Goal: Task Accomplishment & Management: Use online tool/utility

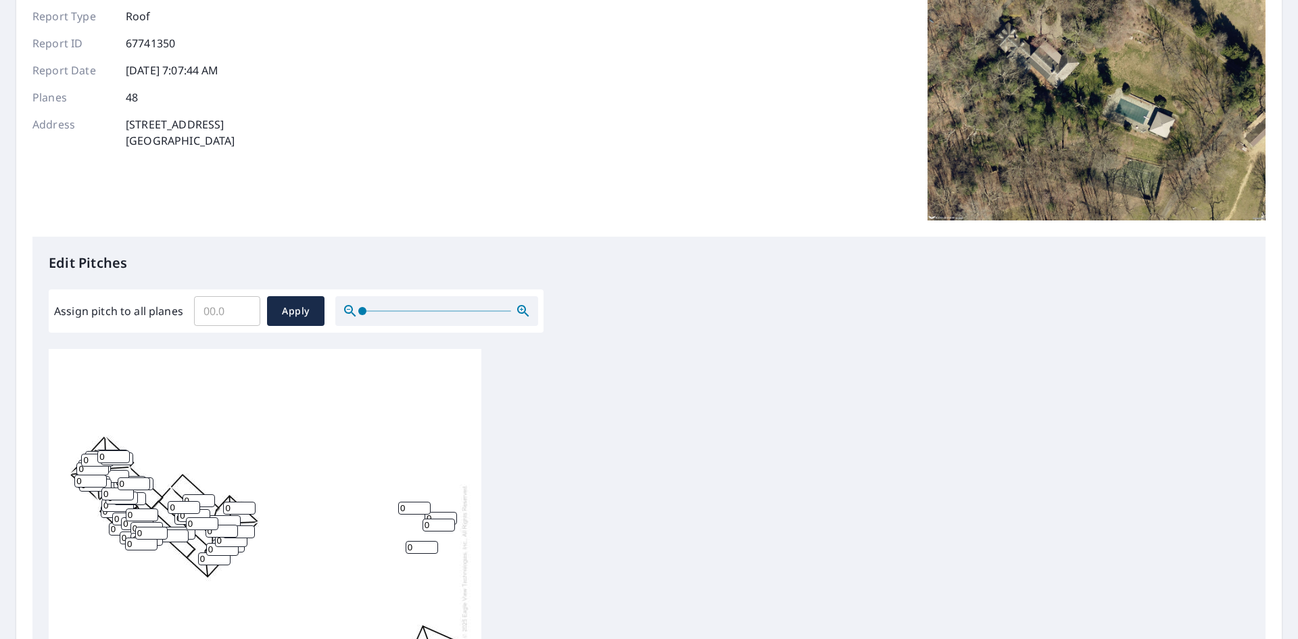
scroll to position [135, 0]
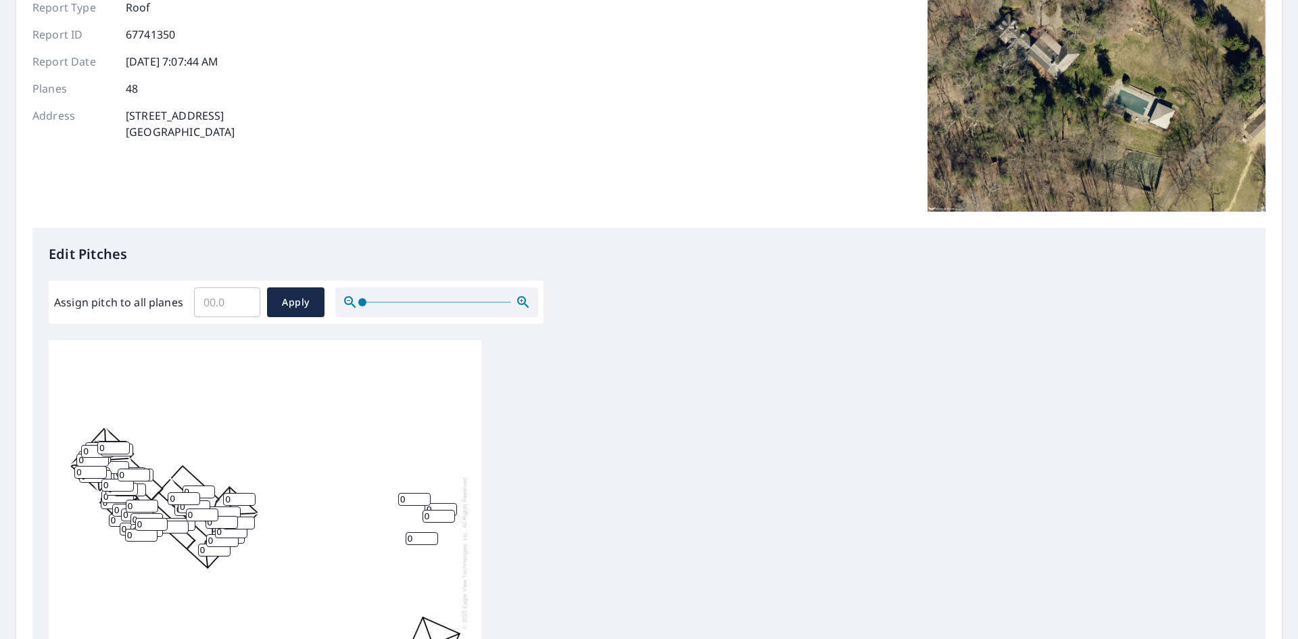
click at [403, 297] on div at bounding box center [436, 302] width 203 height 30
drag, startPoint x: 387, startPoint y: 303, endPoint x: 427, endPoint y: 303, distance: 40.6
click at [427, 303] on div at bounding box center [436, 302] width 203 height 30
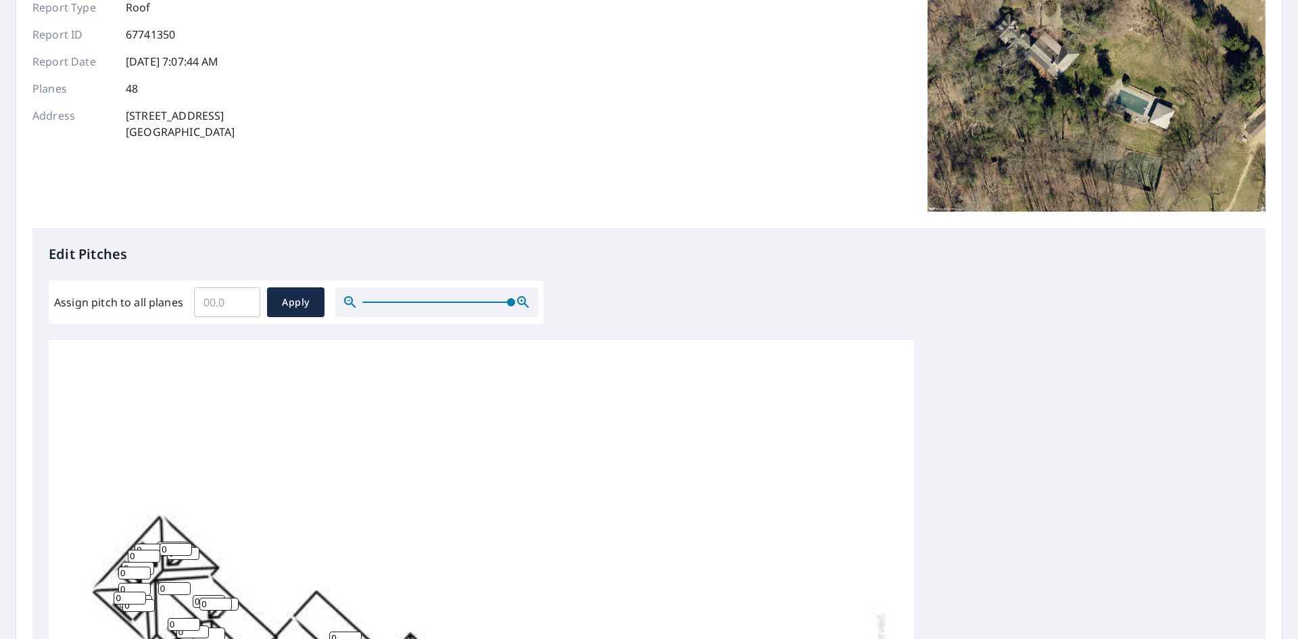
drag, startPoint x: 361, startPoint y: 303, endPoint x: 543, endPoint y: 305, distance: 181.8
click at [543, 305] on div "Edit Pitches Assign pitch to all planes ​ Apply 0 0 0 0 0 0 0 0 0 0 0 0 0 0 0 0…" at bounding box center [648, 504] width 1233 height 553
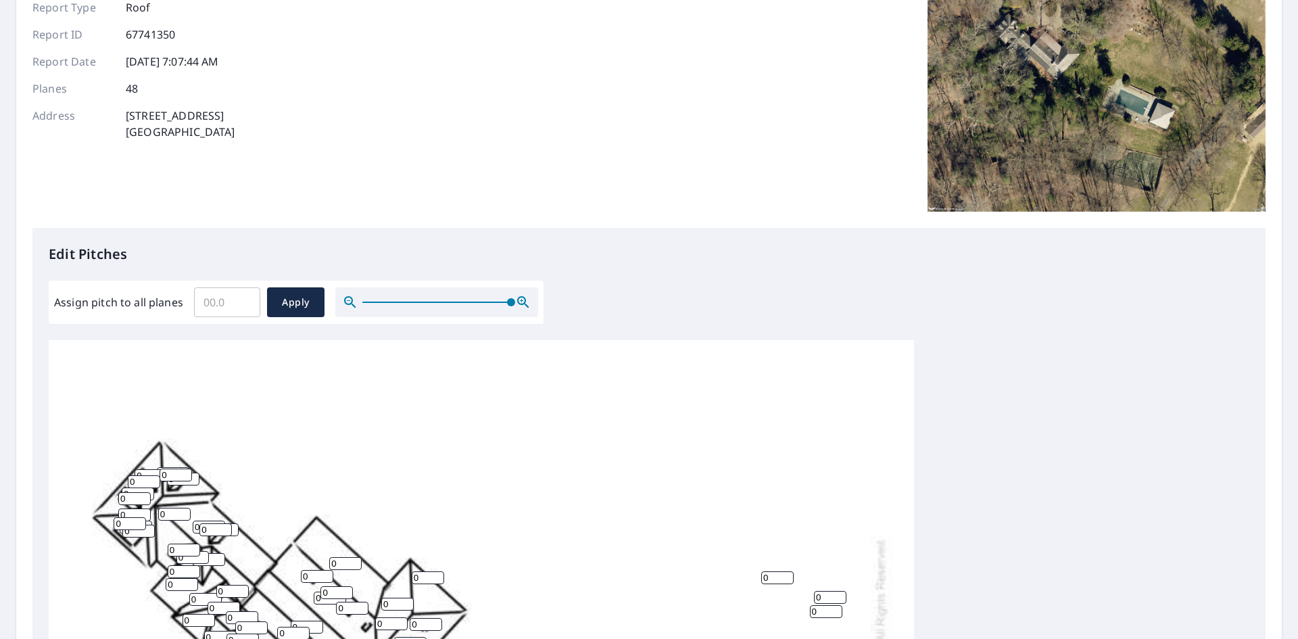
scroll to position [203, 0]
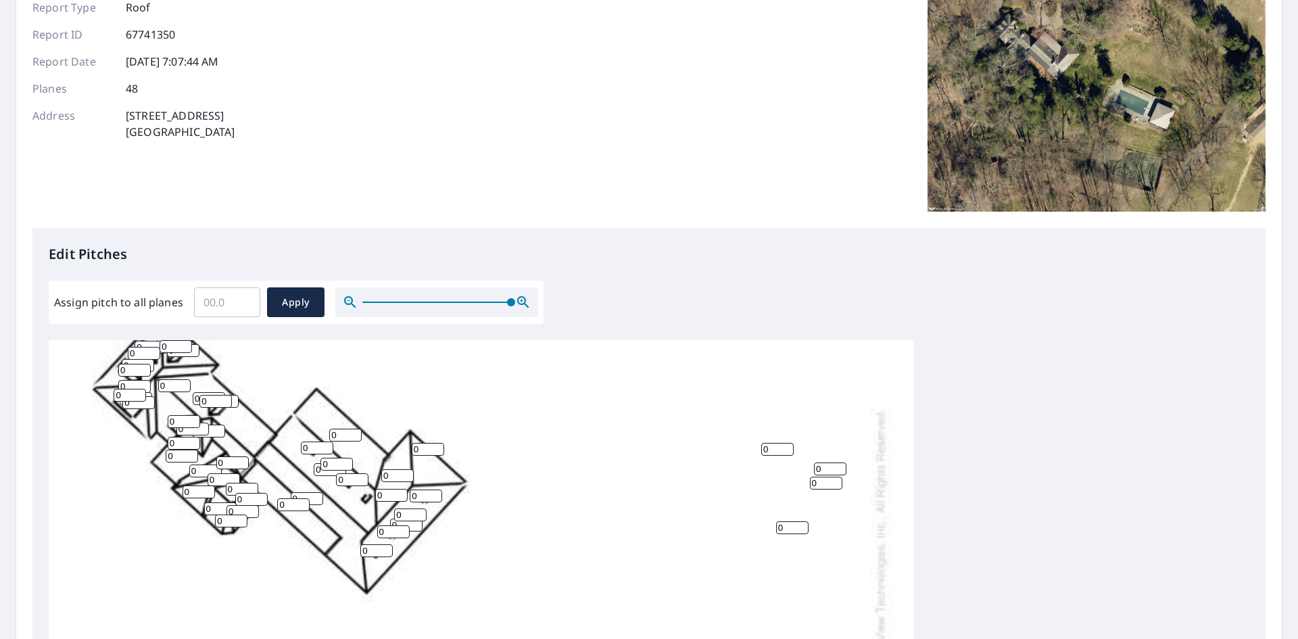
click at [429, 448] on input "0" at bounding box center [428, 449] width 32 height 13
drag, startPoint x: 429, startPoint y: 448, endPoint x: 391, endPoint y: 449, distance: 37.2
click at [391, 449] on div "0 0 0 0 0 0 0 0 0 0 0 0 0 0 0 0 0 0 0 0 0 0 0 0 0 0 0 0 0 0 0 0 0 0 0 0 0 0 0 0…" at bounding box center [481, 561] width 865 height 849
click at [398, 480] on input "0" at bounding box center [397, 475] width 32 height 13
drag, startPoint x: 397, startPoint y: 480, endPoint x: 364, endPoint y: 479, distance: 33.8
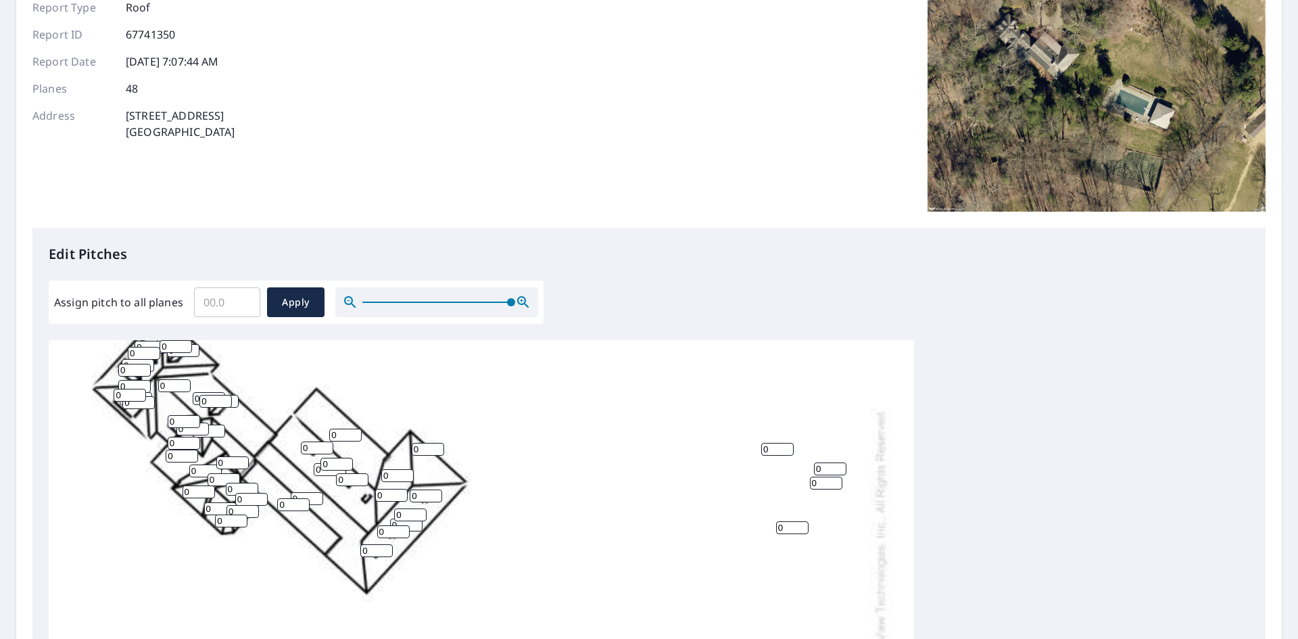
click at [364, 479] on div "0 0 0 0 0 0 0 0 0 0 0 0 0 0 0 0 0 0 0 0 0 0 0 0 0 0 0 0 0 0 0 0 0 0 0 0 0 0 0 0…" at bounding box center [481, 561] width 865 height 849
type input "10"
drag, startPoint x: 421, startPoint y: 496, endPoint x: 408, endPoint y: 499, distance: 13.8
click at [408, 499] on div "0 0 0 0 0 0 10 0 0 0 0 0 0 0 0 0 0 0 0 0 0 0 0 0 0 0 0 0 0 0 0 0 0 0 0 0 0 0 0 …" at bounding box center [481, 561] width 865 height 849
type input "10"
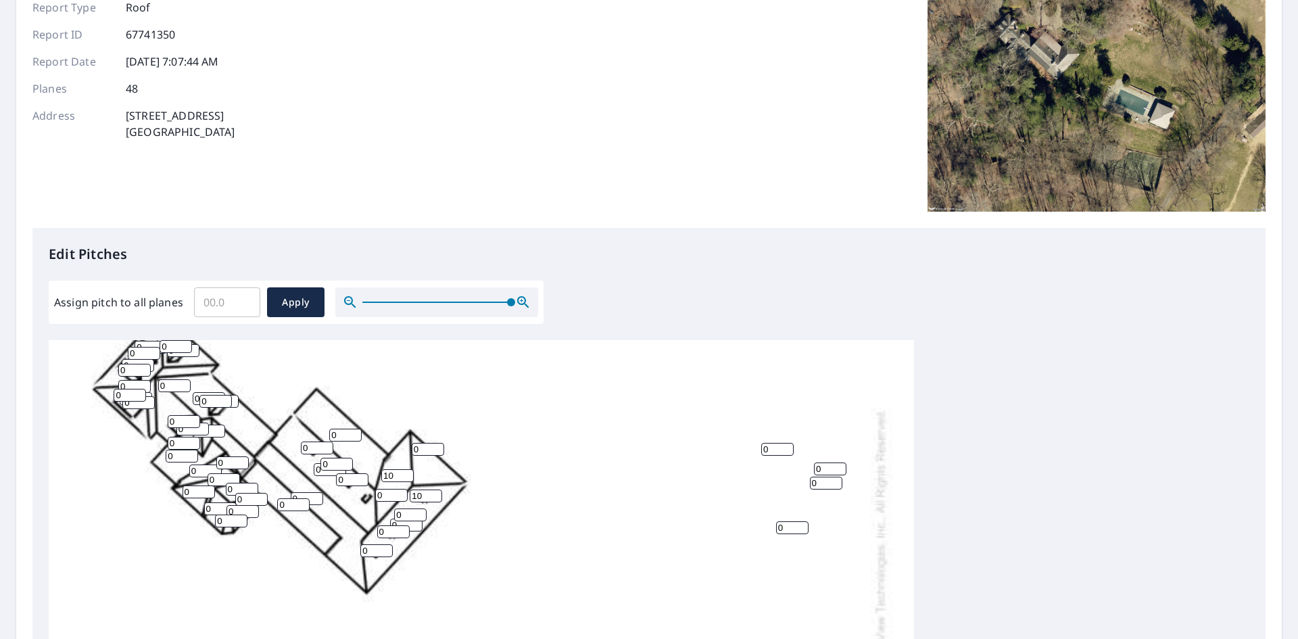
drag, startPoint x: 387, startPoint y: 497, endPoint x: 343, endPoint y: 494, distance: 43.4
click at [343, 494] on div "0 0 0 0 0 0 10 0 0 0 0 0 0 0 0 0 0 0 0 0 0 0 0 0 0 0 0 0 0 0 0 0 0 0 0 0 0 0 0 …" at bounding box center [481, 561] width 865 height 849
type input "10"
drag, startPoint x: 410, startPoint y: 514, endPoint x: 388, endPoint y: 514, distance: 21.6
click at [388, 514] on div "0 0 0 0 0 0 10 0 0 0 0 0 0 0 0 0 0 0 0 0 0 0 0 0 0 0 0 0 0 0 0 0 0 0 0 0 0 0 0 …" at bounding box center [481, 561] width 865 height 849
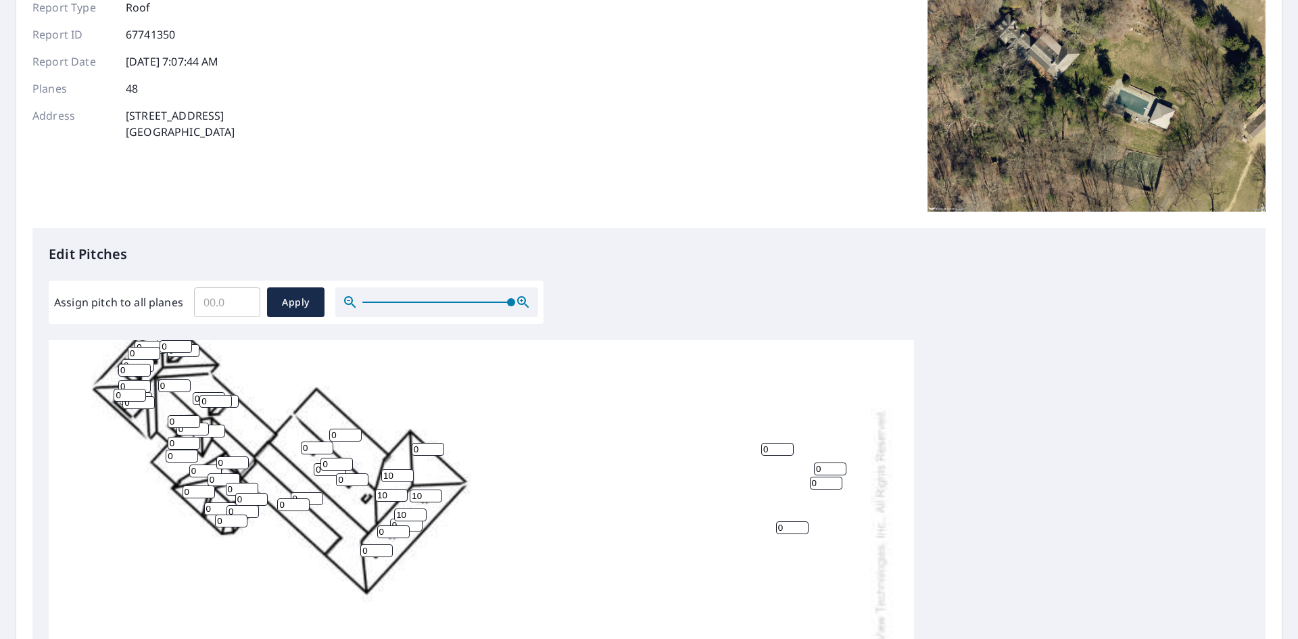
type input "10"
click at [408, 522] on input "0" at bounding box center [406, 524] width 32 height 13
type input "10"
drag, startPoint x: 391, startPoint y: 531, endPoint x: 368, endPoint y: 529, distance: 23.7
click at [368, 529] on div "0 0 10 0 0 0 10 0 0 0 0 0 0 0 0 0 0 0 0 0 0 0 0 0 0 0 0 0 0 0 0 0 0 0 0 0 0 0 0…" at bounding box center [481, 561] width 865 height 849
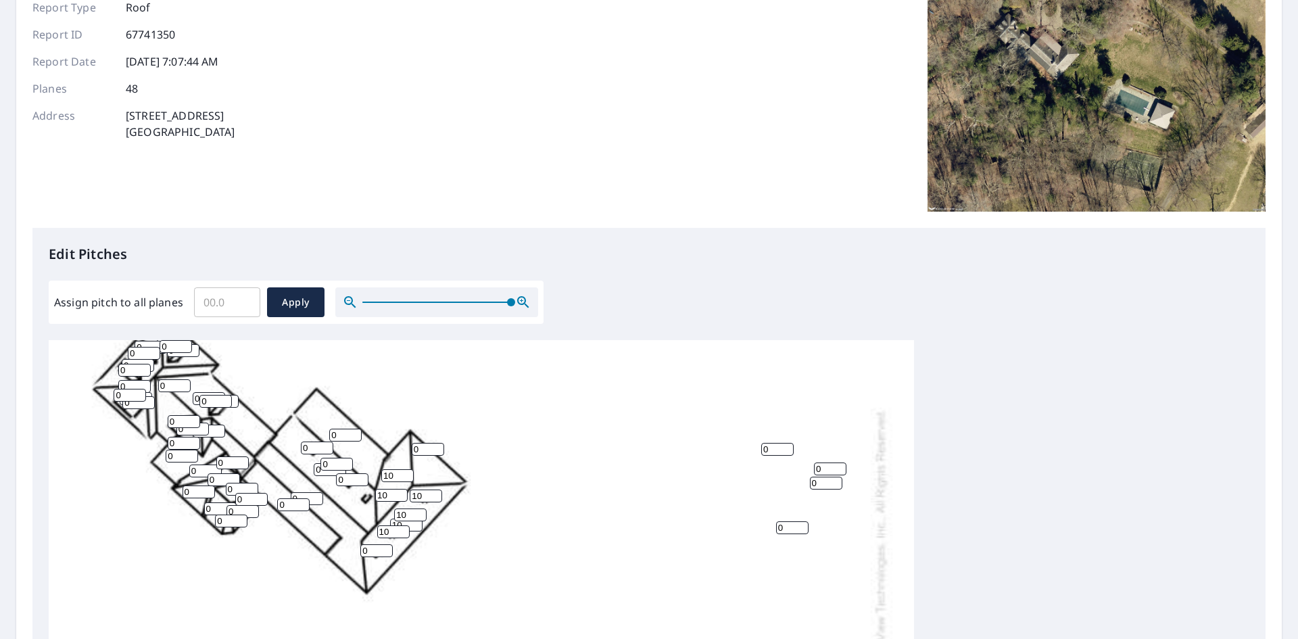
type input "10"
click at [347, 437] on input "0" at bounding box center [345, 435] width 32 height 13
drag, startPoint x: 345, startPoint y: 437, endPoint x: 327, endPoint y: 437, distance: 18.2
click at [327, 437] on div "0 0 10 0 0 0 10 0 0 0 0 0 0 0 0 0 0 0 0 0 0 0 0 0 0 0 0 0 0 0 0 0 0 0 0 0 0 0 0…" at bounding box center [481, 561] width 865 height 849
type input "3"
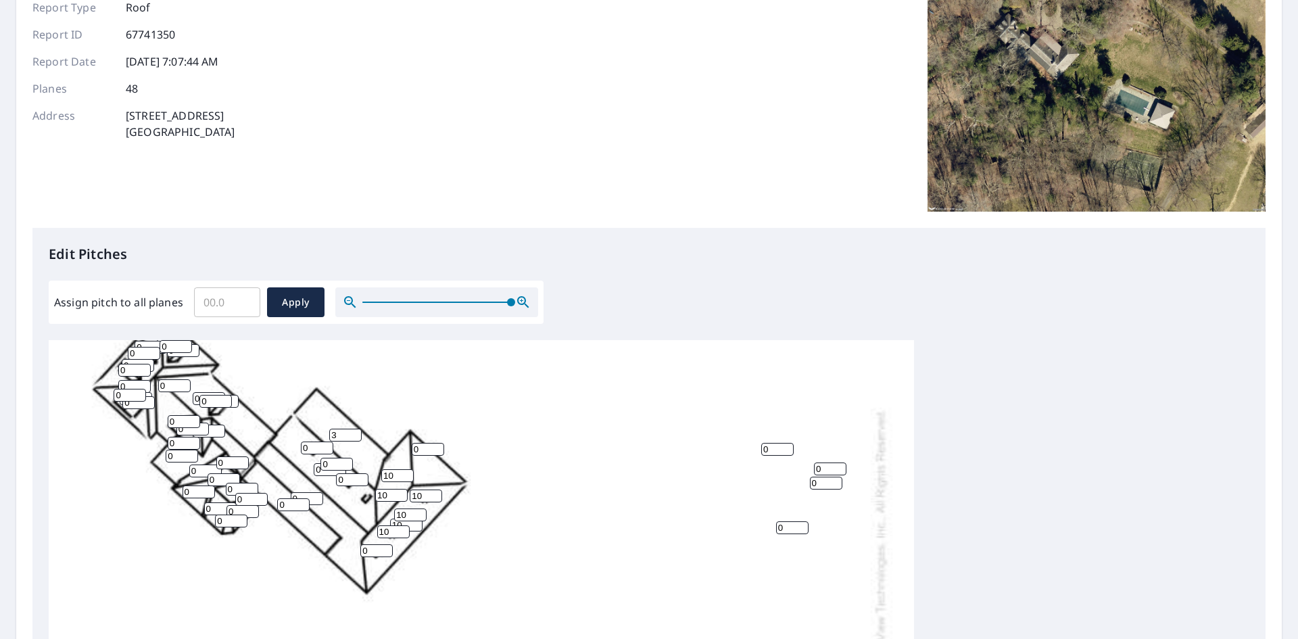
drag, startPoint x: 295, startPoint y: 504, endPoint x: 268, endPoint y: 504, distance: 27.0
click at [268, 504] on div "0 0 10 3 0 0 10 0 0 0 0 0 0 0 0 0 0 0 0 0 0 0 0 0 0 0 0 0 0 0 0 0 0 0 0 0 0 0 0…" at bounding box center [481, 561] width 865 height 849
type input "3"
drag, startPoint x: 309, startPoint y: 495, endPoint x: 285, endPoint y: 495, distance: 24.3
click at [285, 495] on div "0 0 10 3 0 3 10 0 0 0 0 0 0 0 0 0 0 0 0 0 0 0 0 0 0 0 0 0 0 0 0 0 0 0 0 0 0 0 0…" at bounding box center [481, 561] width 865 height 849
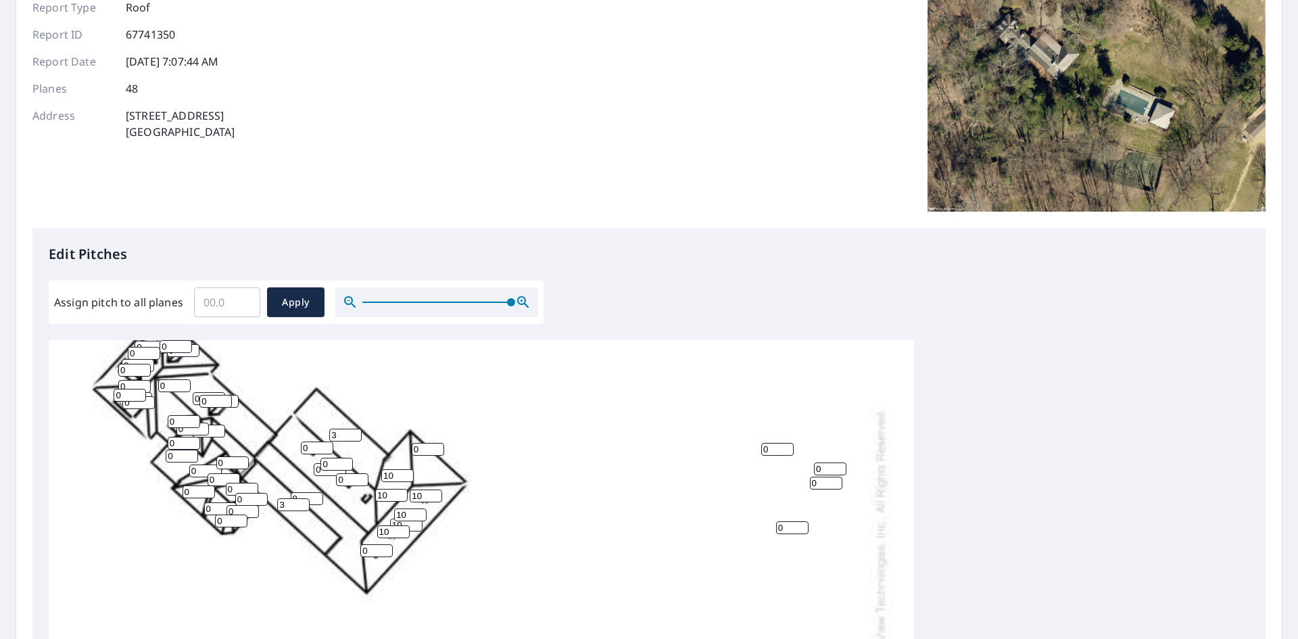
type input "8"
drag, startPoint x: 377, startPoint y: 553, endPoint x: 331, endPoint y: 545, distance: 46.7
click at [331, 545] on div "8 0 10 3 0 3 10 0 0 0 0 0 0 0 0 0 0 0 0 0 0 0 0 0 0 0 0 0 0 0 0 0 0 0 0 0 0 0 0…" at bounding box center [481, 561] width 865 height 849
type input "10"
drag, startPoint x: 317, startPoint y: 502, endPoint x: 320, endPoint y: 508, distance: 7.3
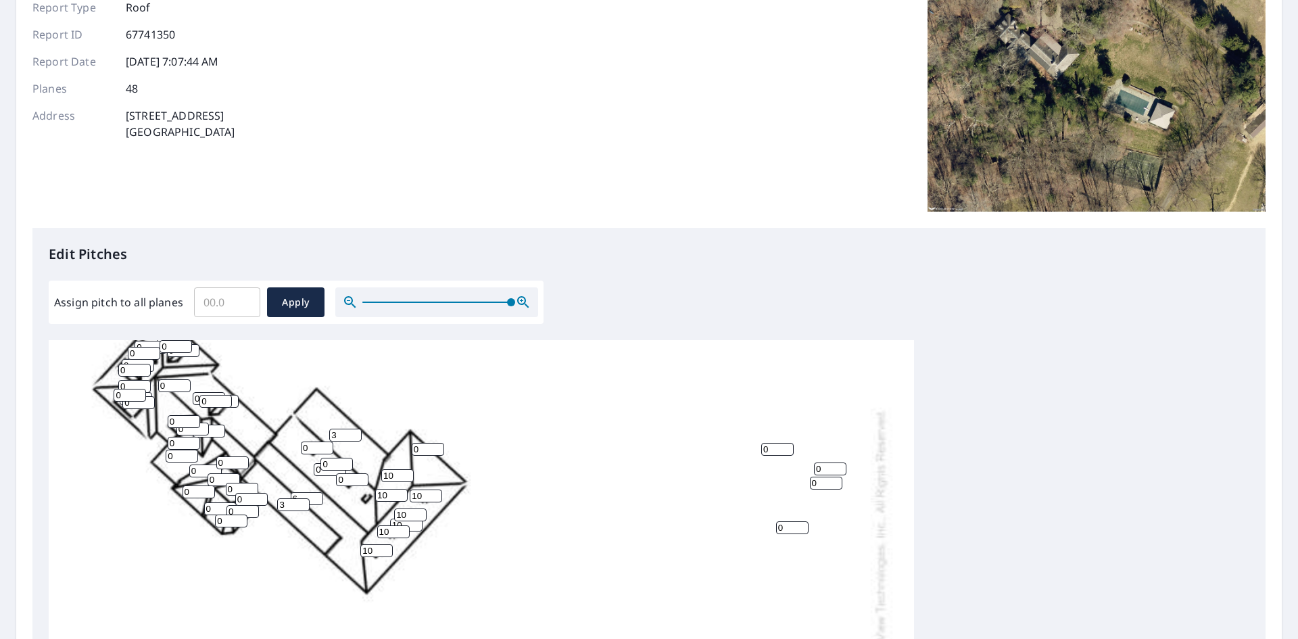
click at [320, 505] on input "6" at bounding box center [307, 498] width 32 height 13
type input "7"
click at [316, 495] on input "7" at bounding box center [307, 498] width 32 height 13
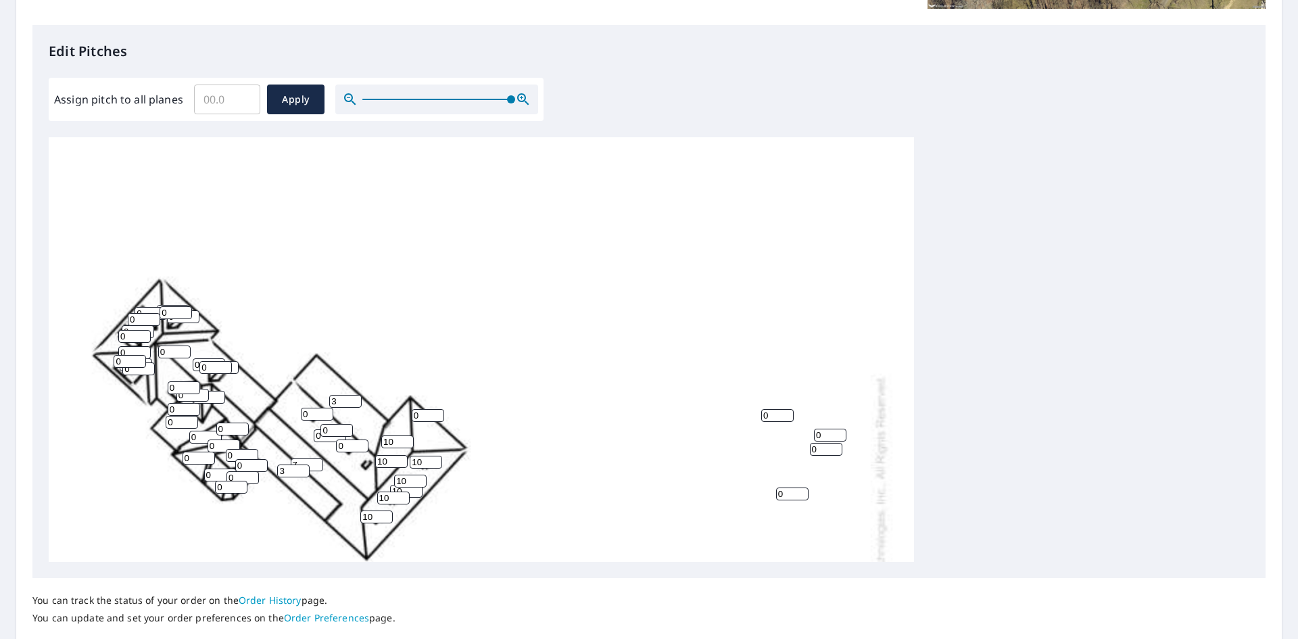
scroll to position [32, 0]
click at [301, 94] on span "Apply" at bounding box center [296, 99] width 36 height 17
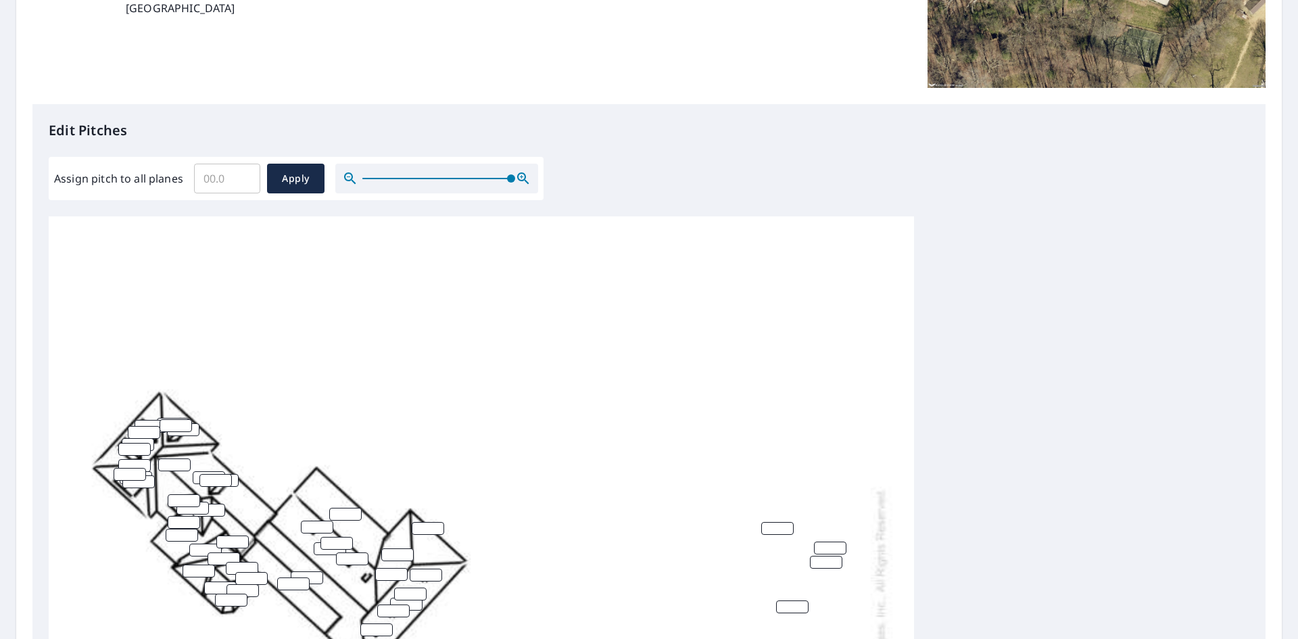
scroll to position [0, 0]
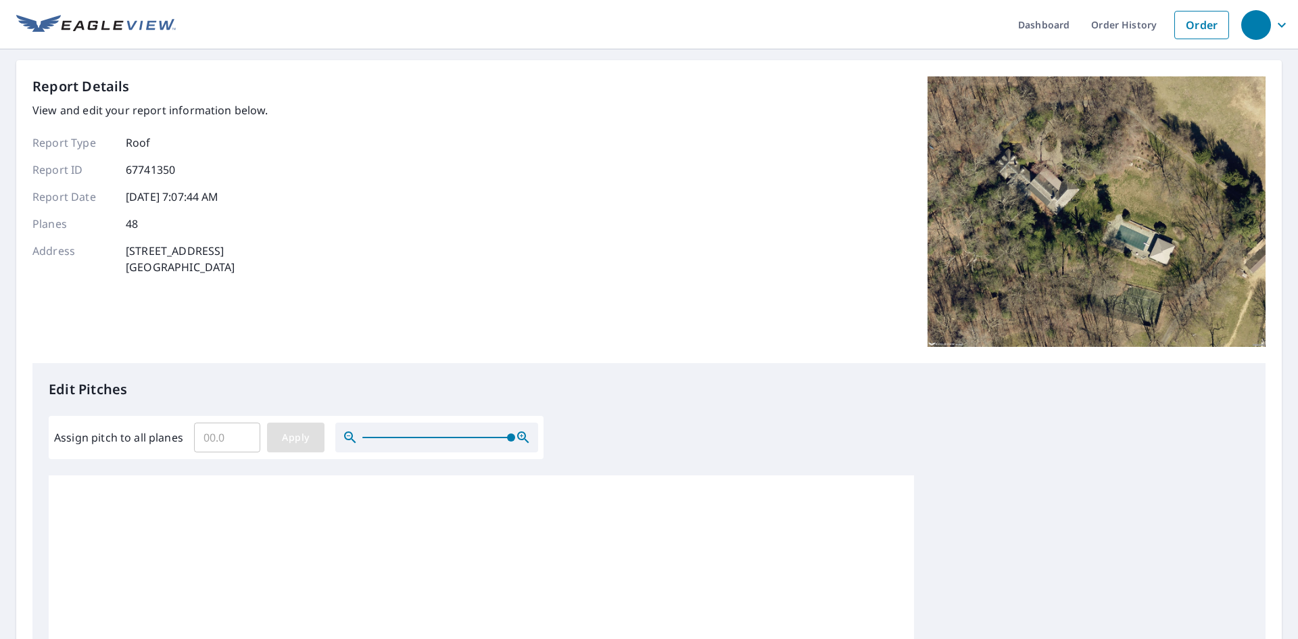
click at [293, 438] on span "Apply" at bounding box center [296, 437] width 36 height 17
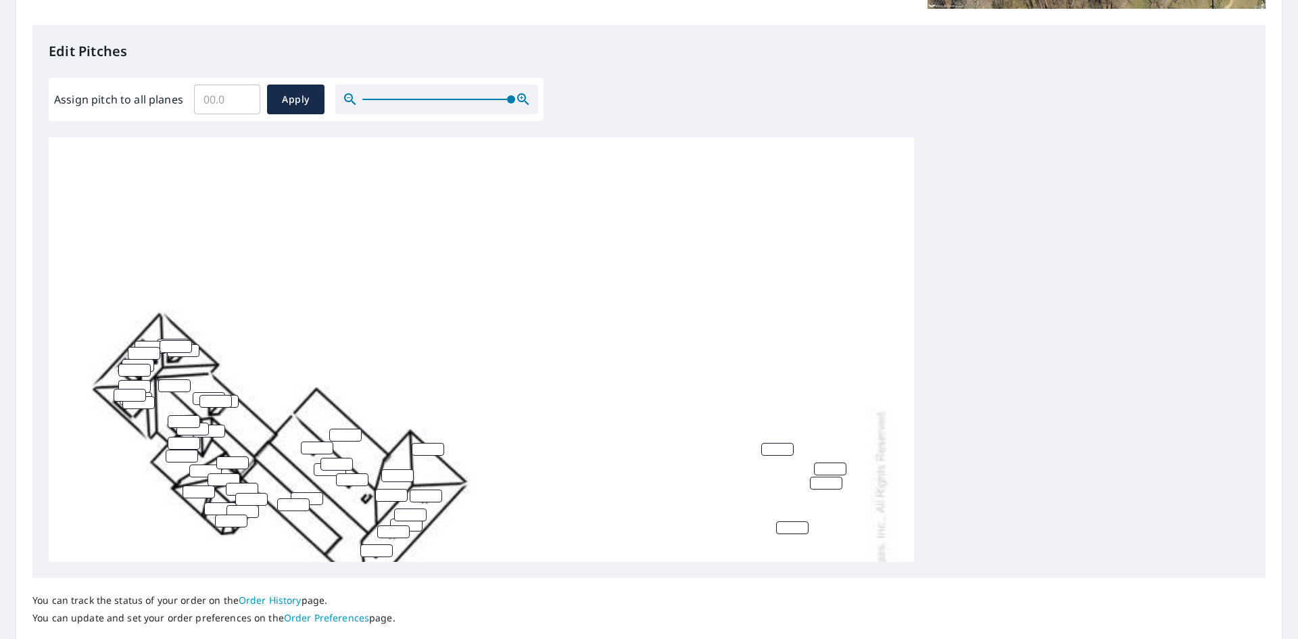
click at [341, 435] on input "number" at bounding box center [345, 435] width 32 height 13
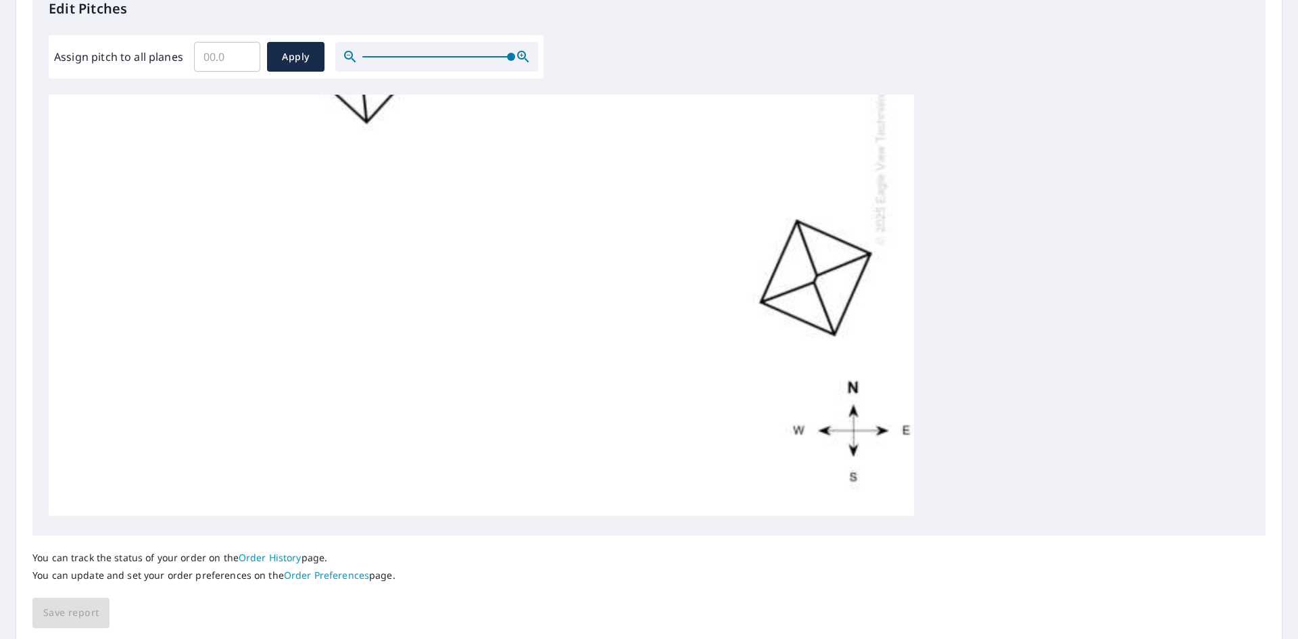
scroll to position [431, 0]
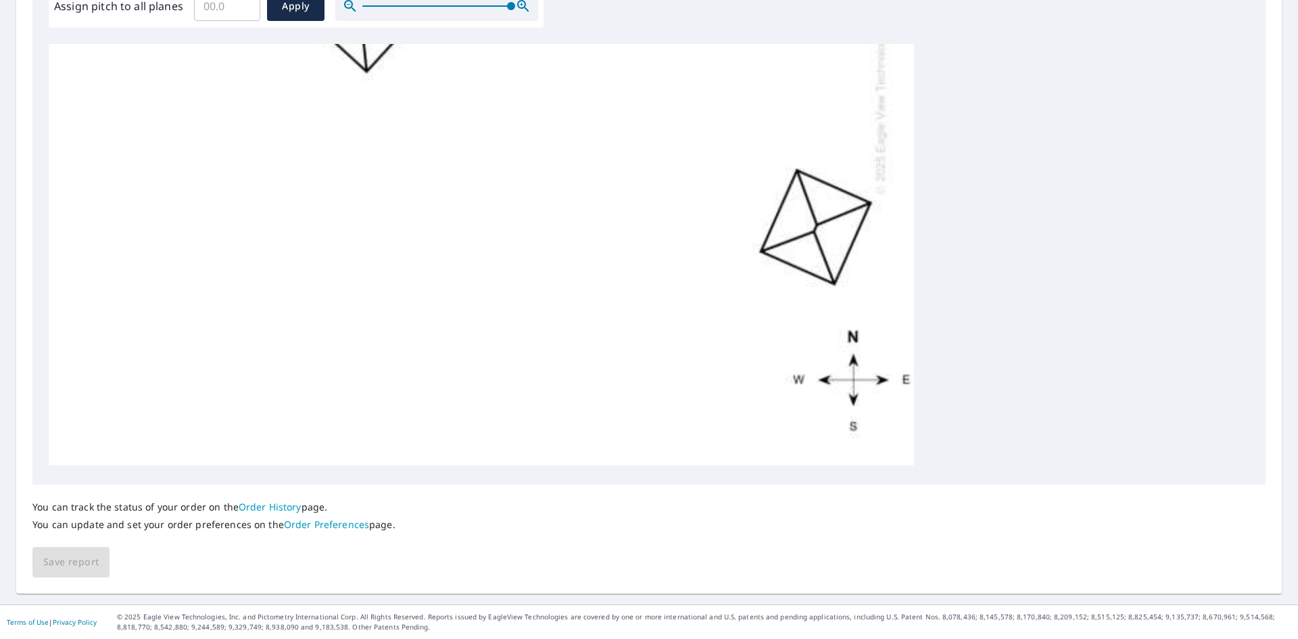
type input "0"
click at [74, 559] on div "You can track the status of your order on the Order History page. You can updat…" at bounding box center [648, 531] width 1233 height 93
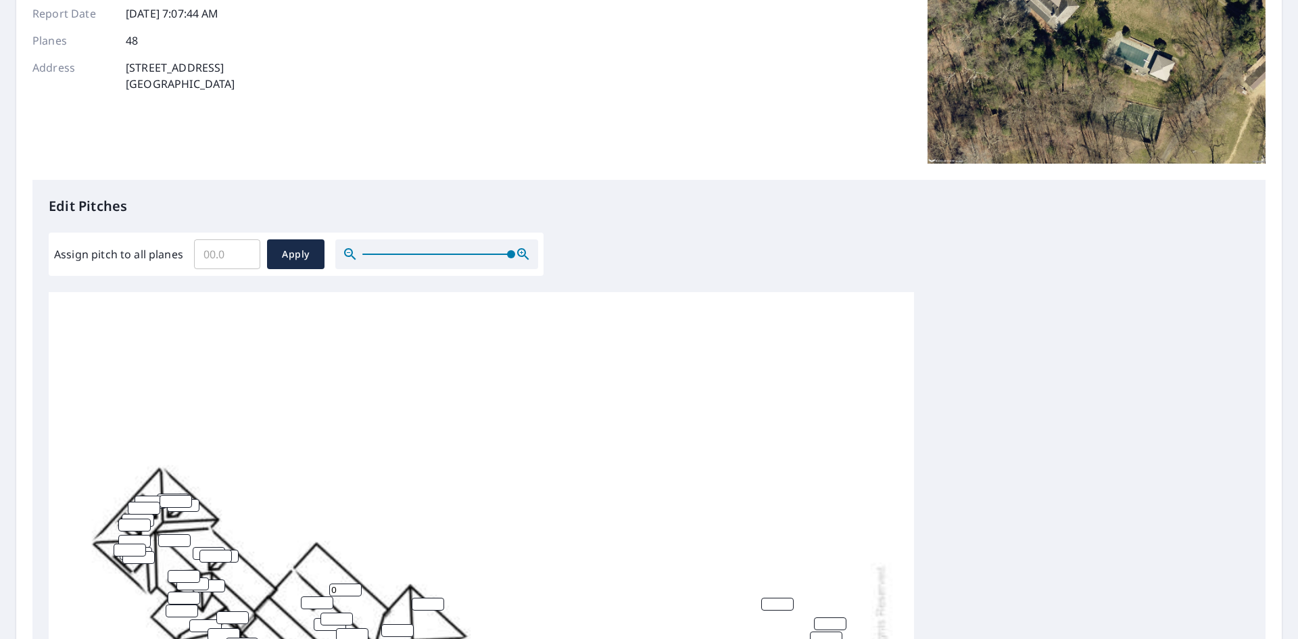
scroll to position [203, 0]
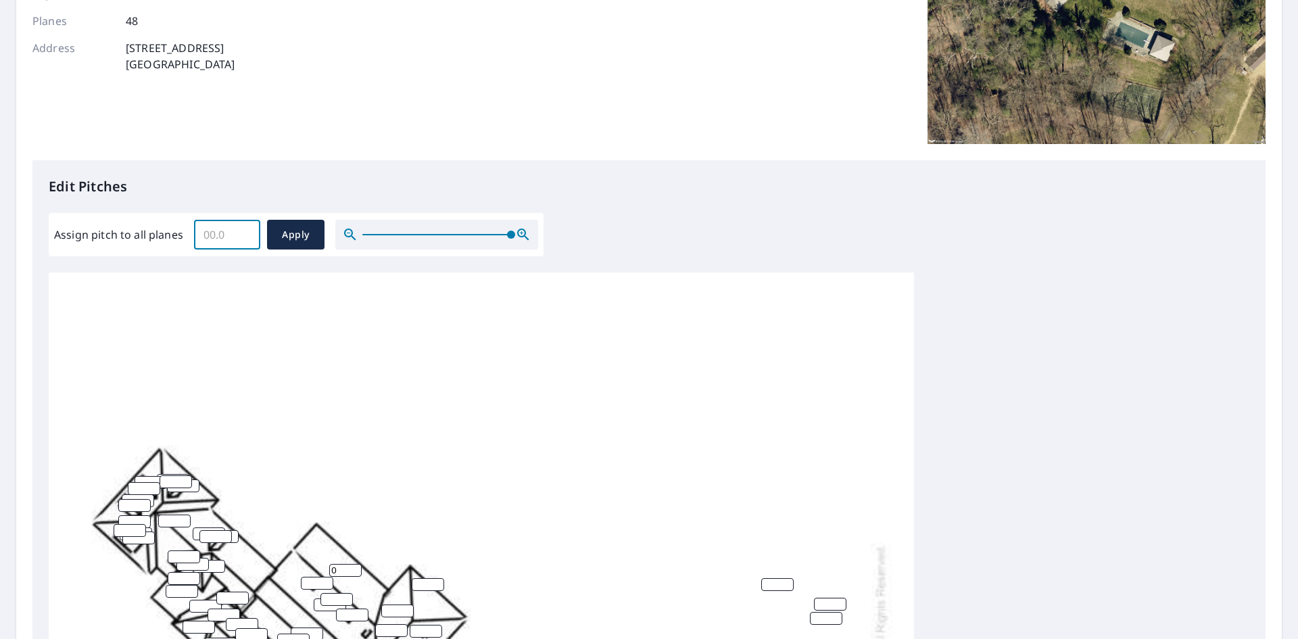
click at [222, 236] on input "Assign pitch to all planes" at bounding box center [227, 235] width 66 height 38
type input "10"
click at [294, 231] on span "Apply" at bounding box center [296, 234] width 36 height 17
type input "10"
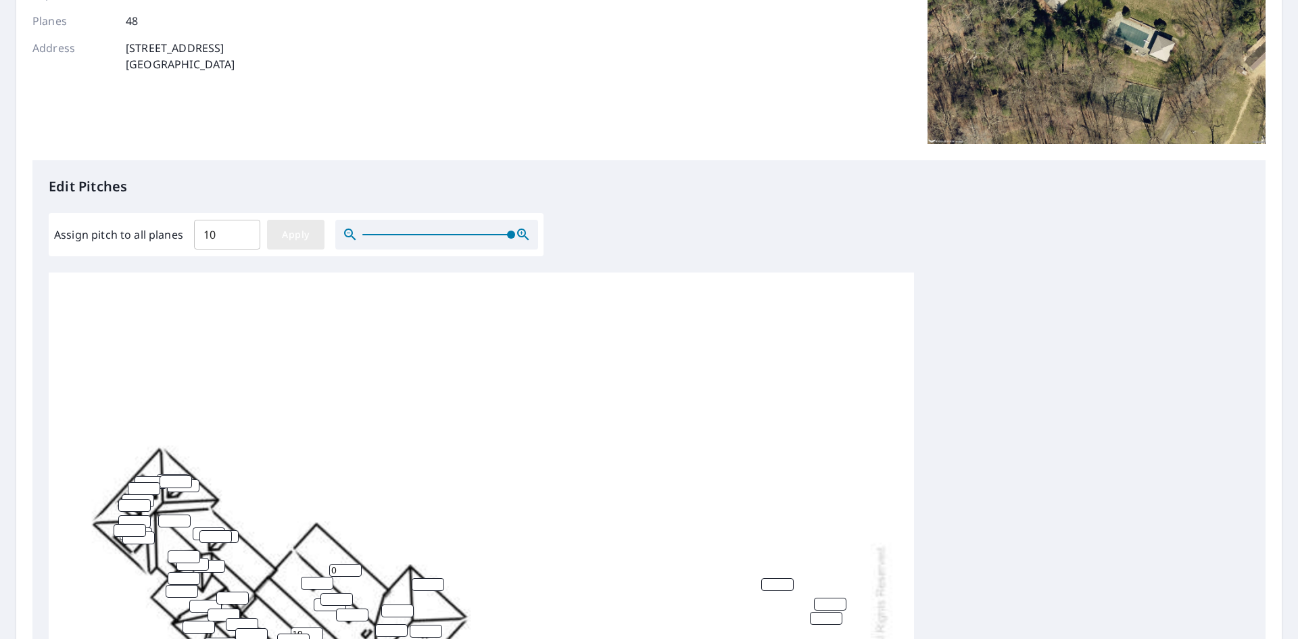
type input "10"
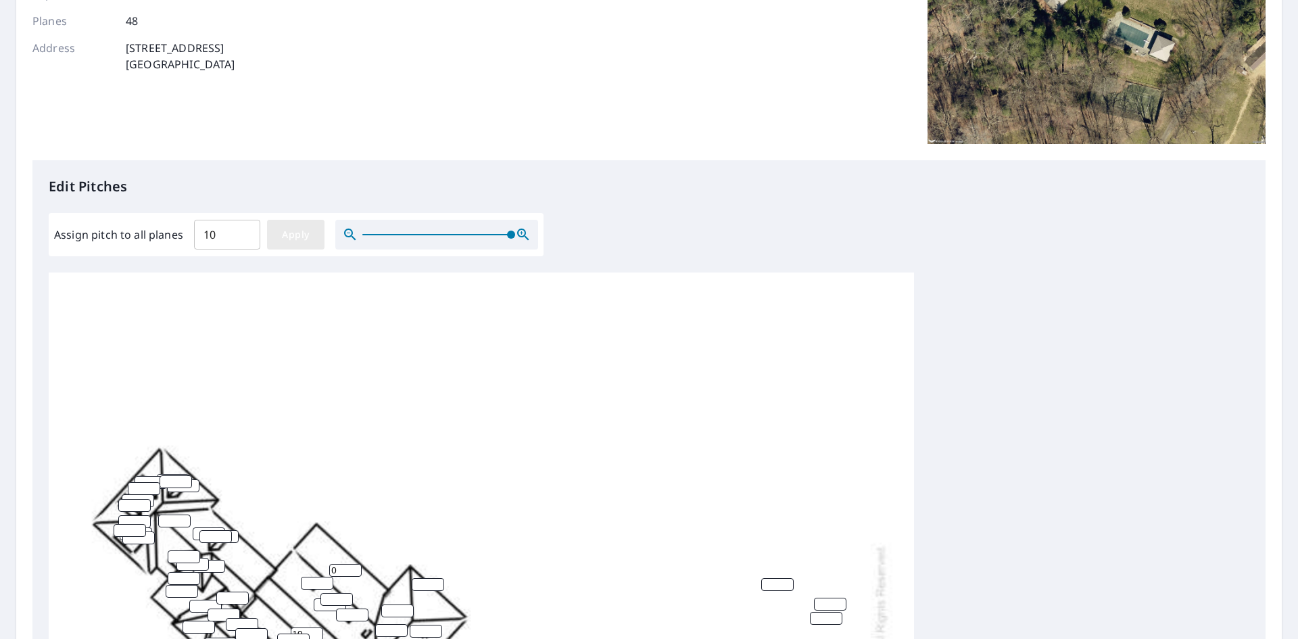
type input "10"
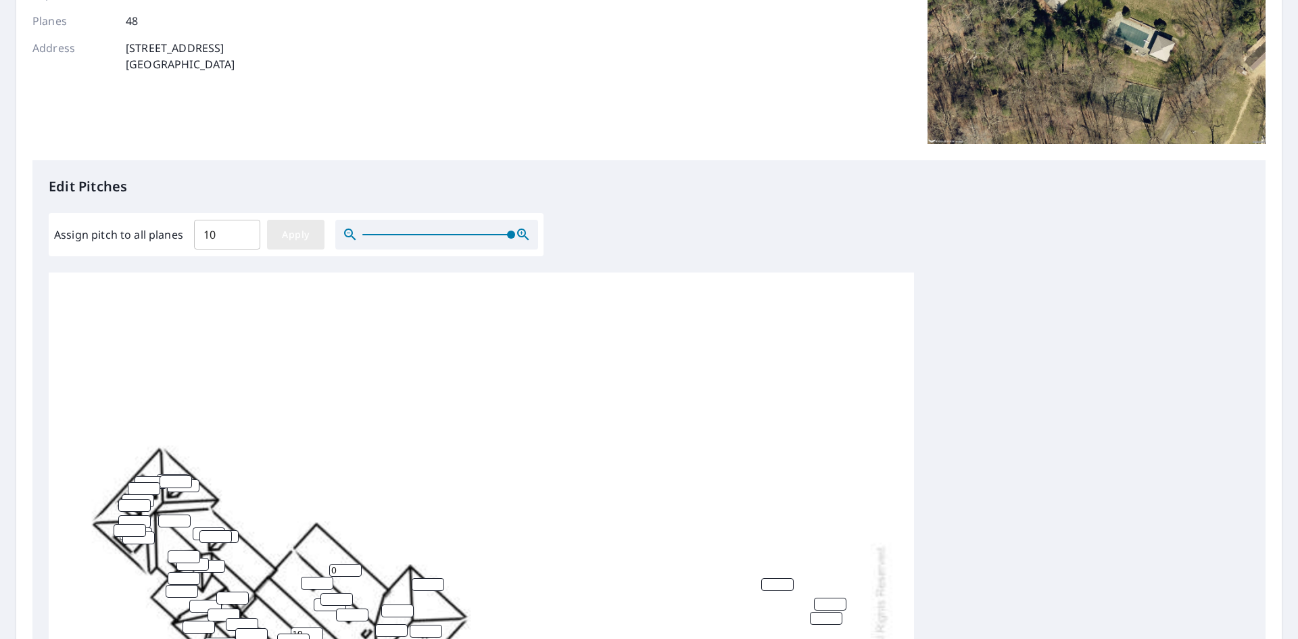
type input "10"
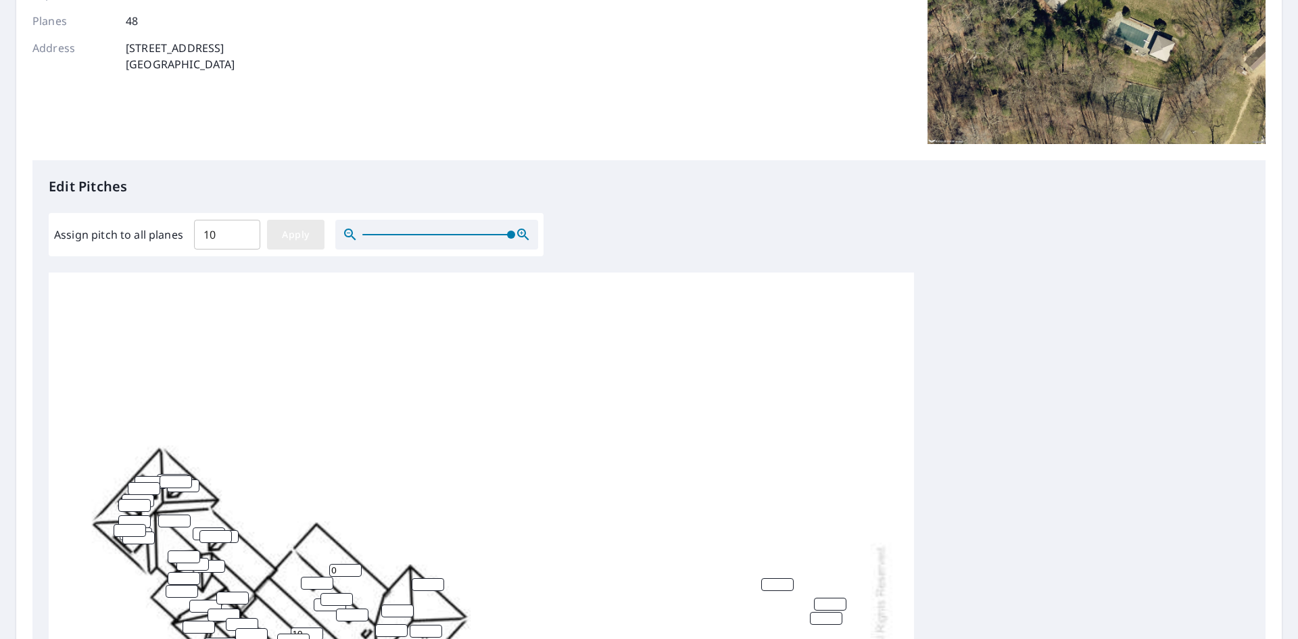
type input "10"
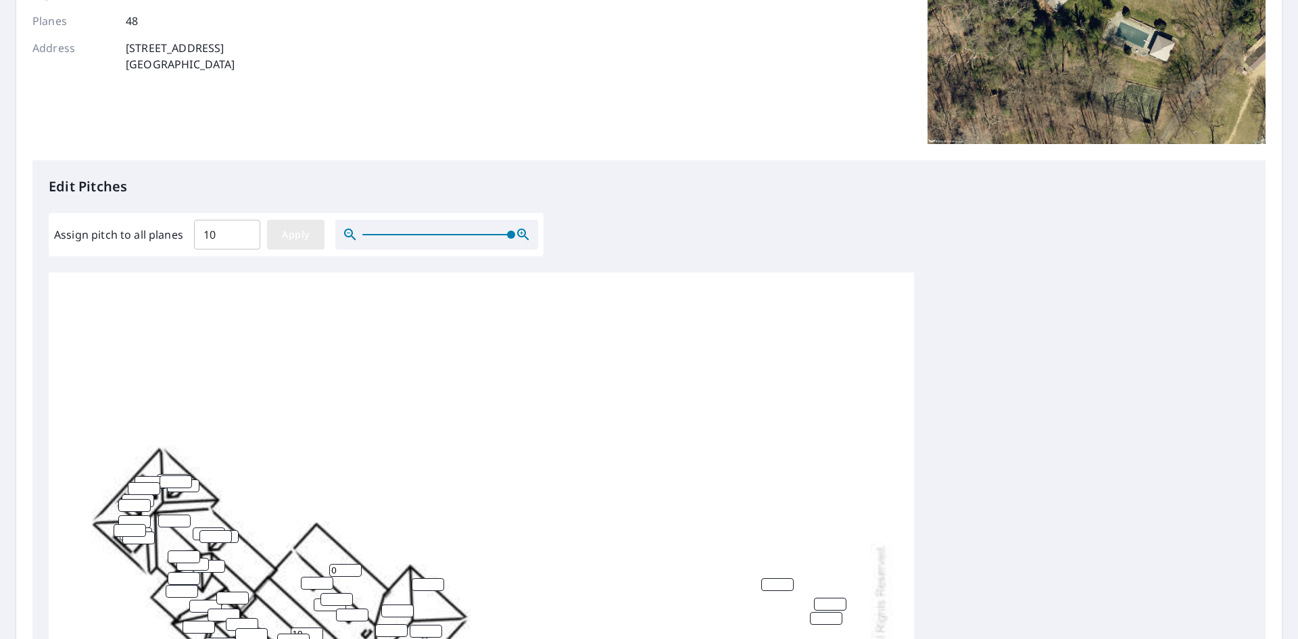
type input "10"
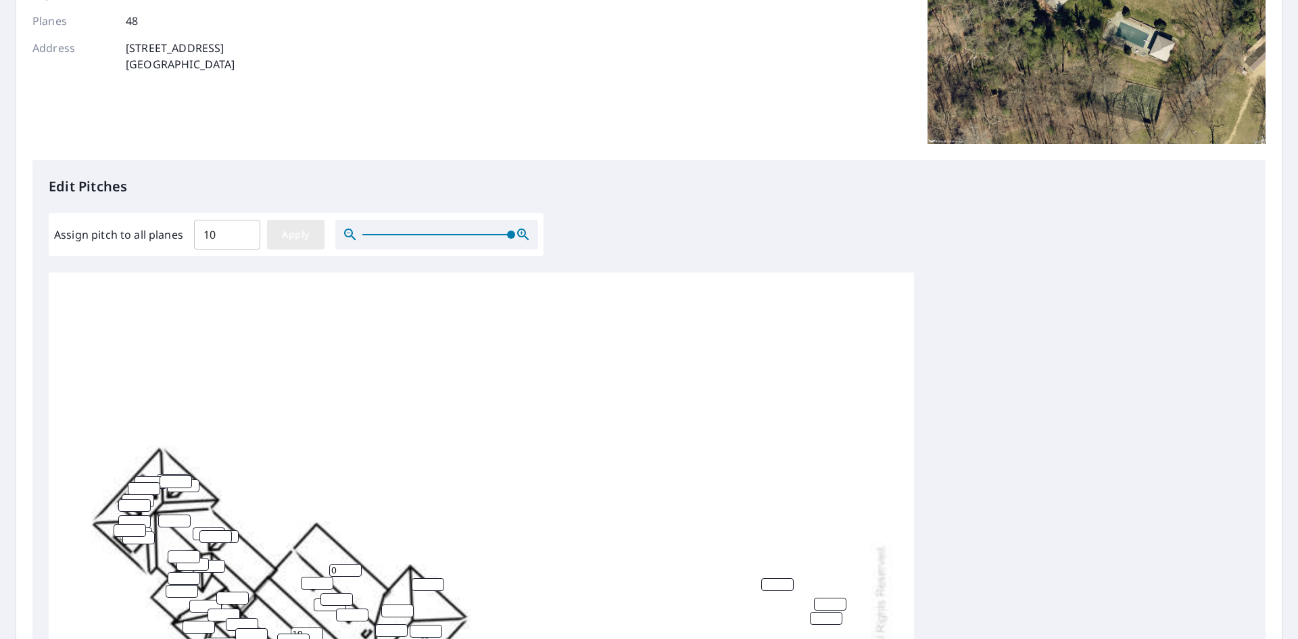
type input "10"
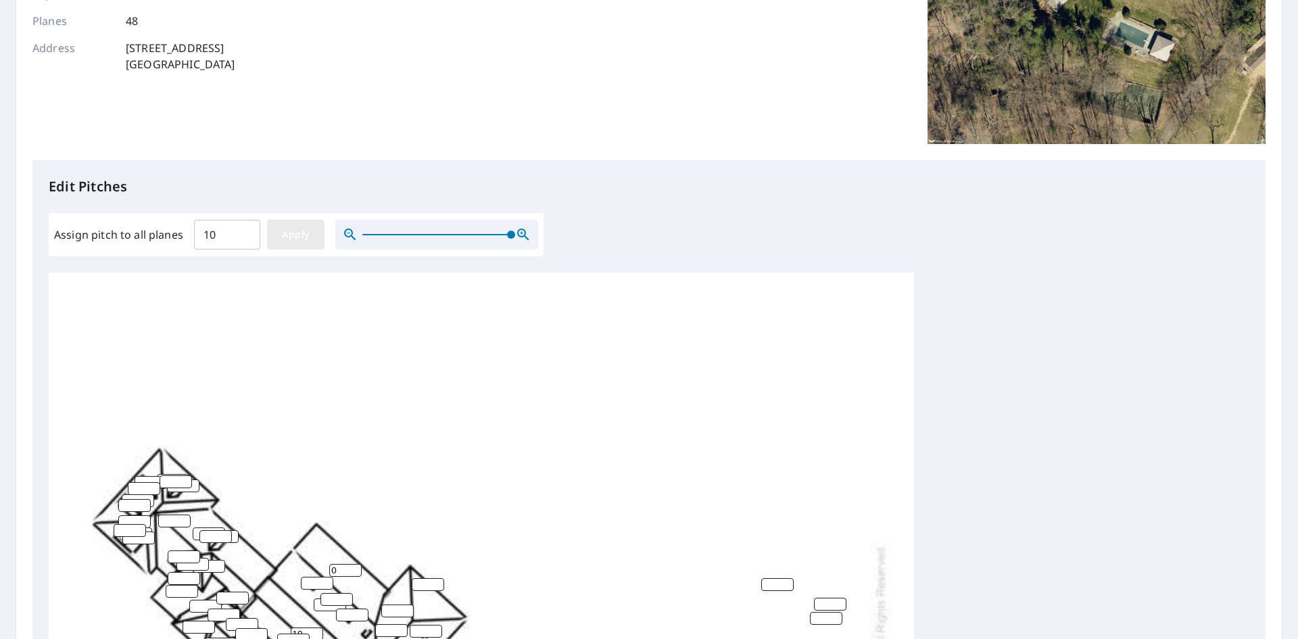
type input "10"
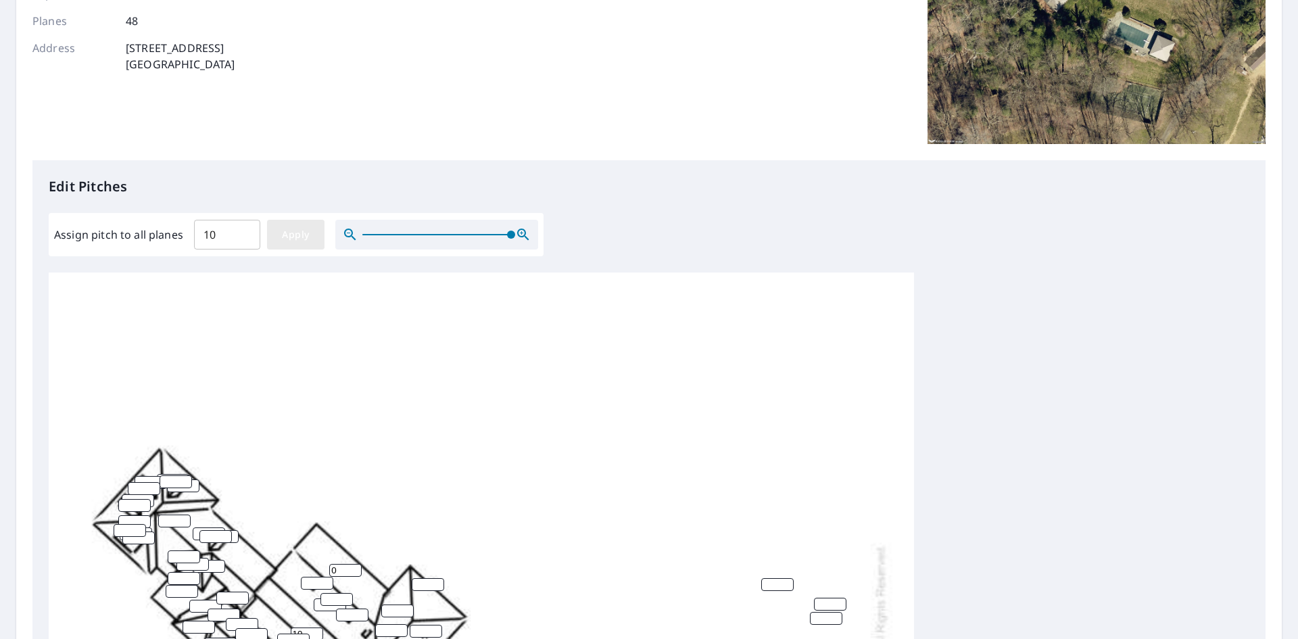
type input "10"
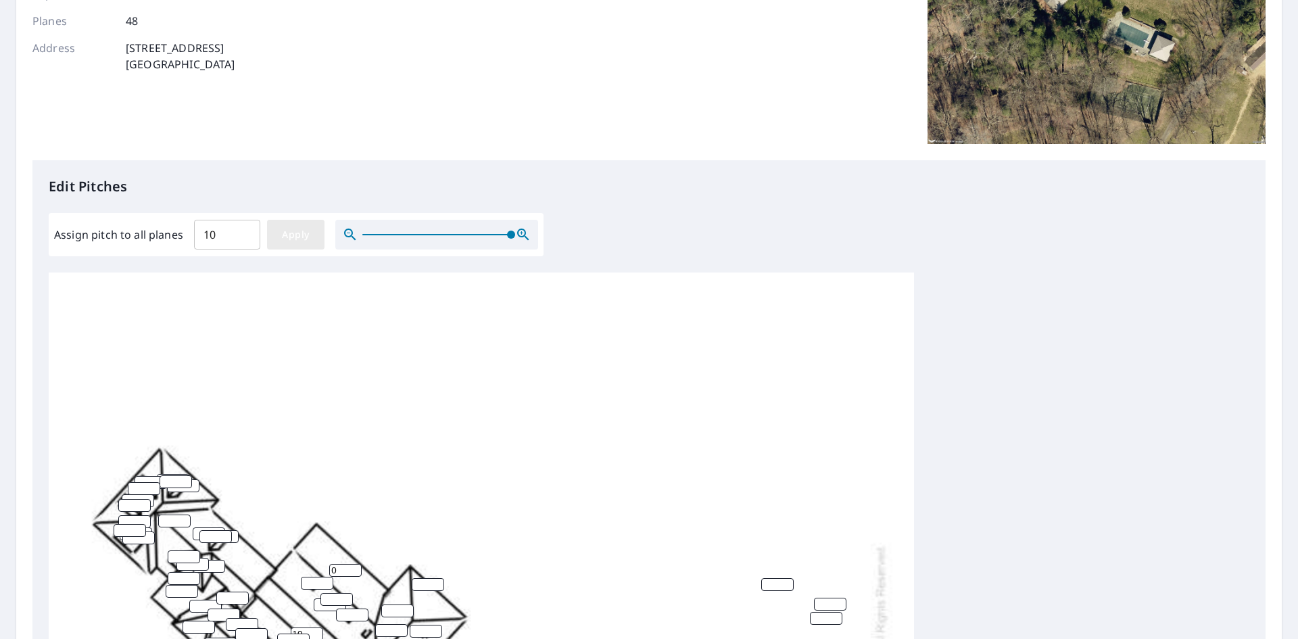
type input "10"
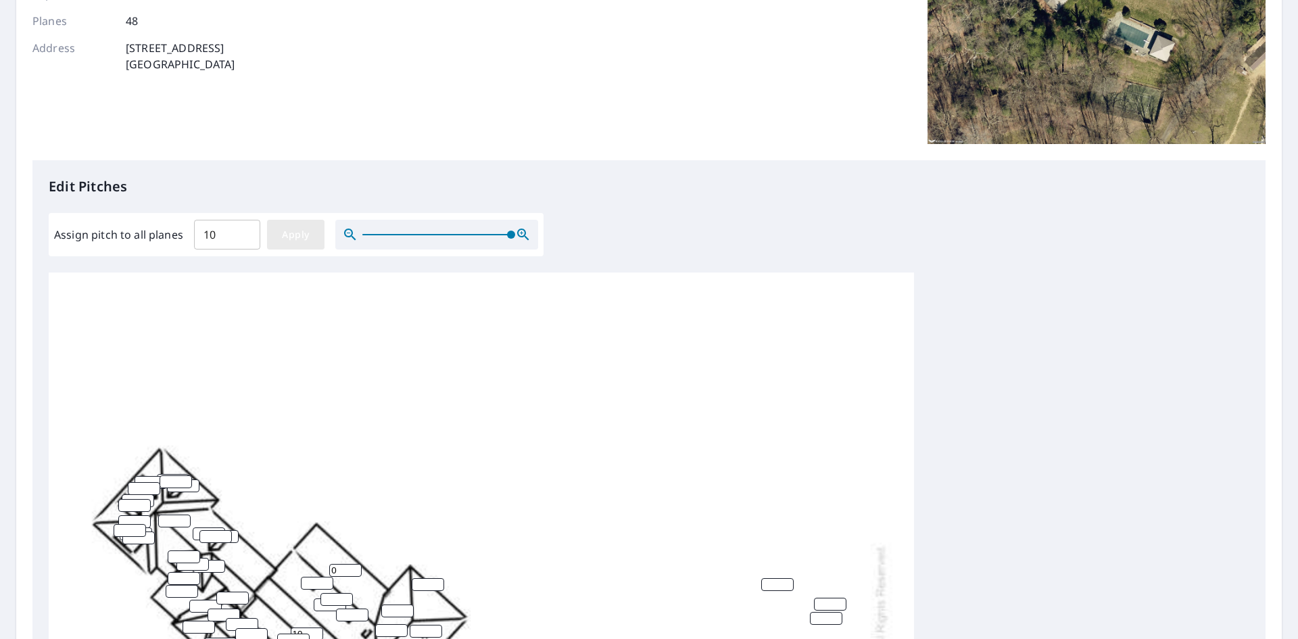
type input "10"
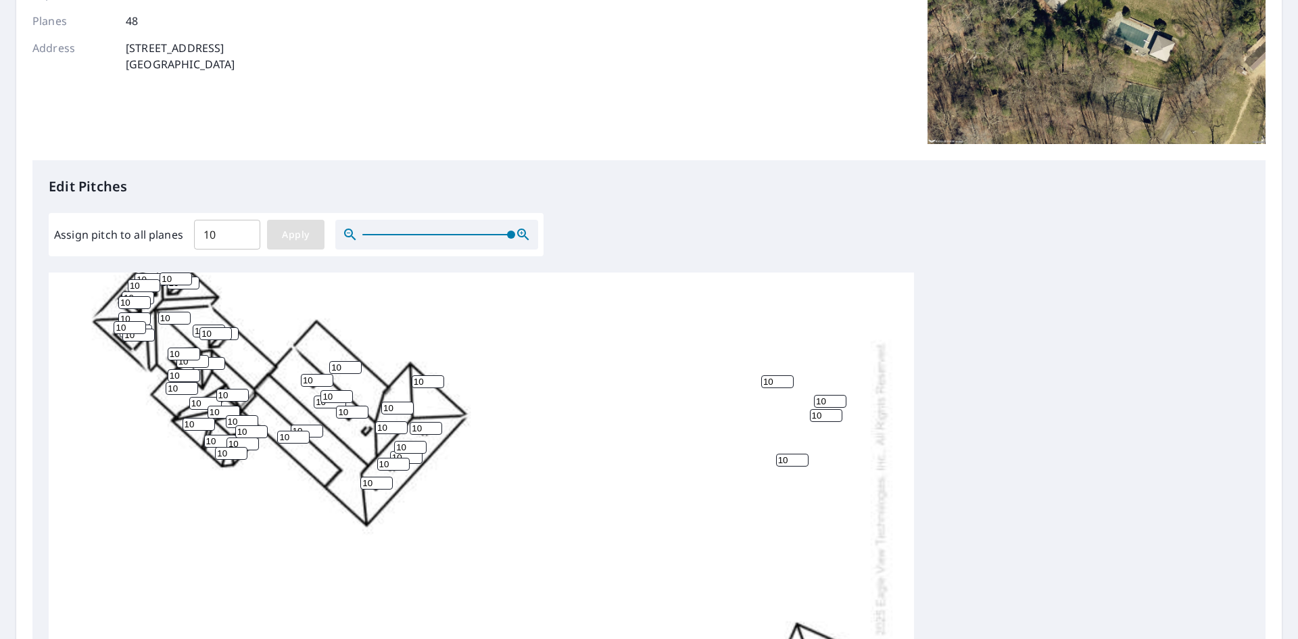
click at [306, 237] on span "Apply" at bounding box center [296, 234] width 36 height 17
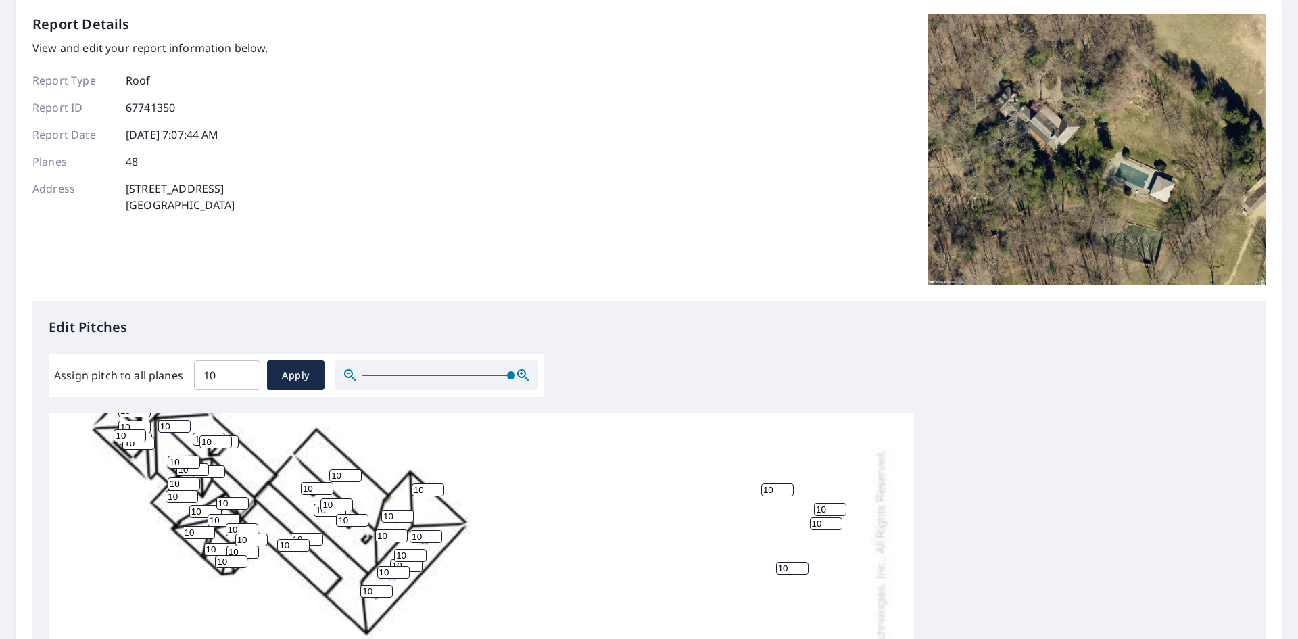
scroll to position [0, 0]
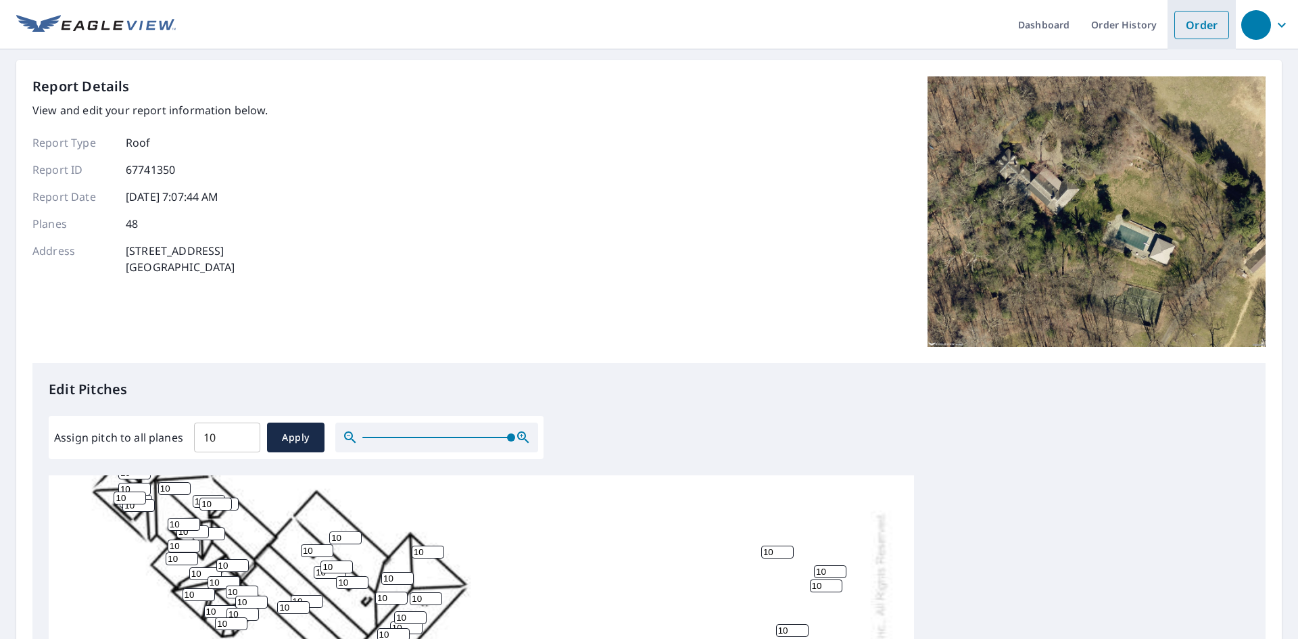
click at [1201, 29] on link "Order" at bounding box center [1201, 25] width 55 height 28
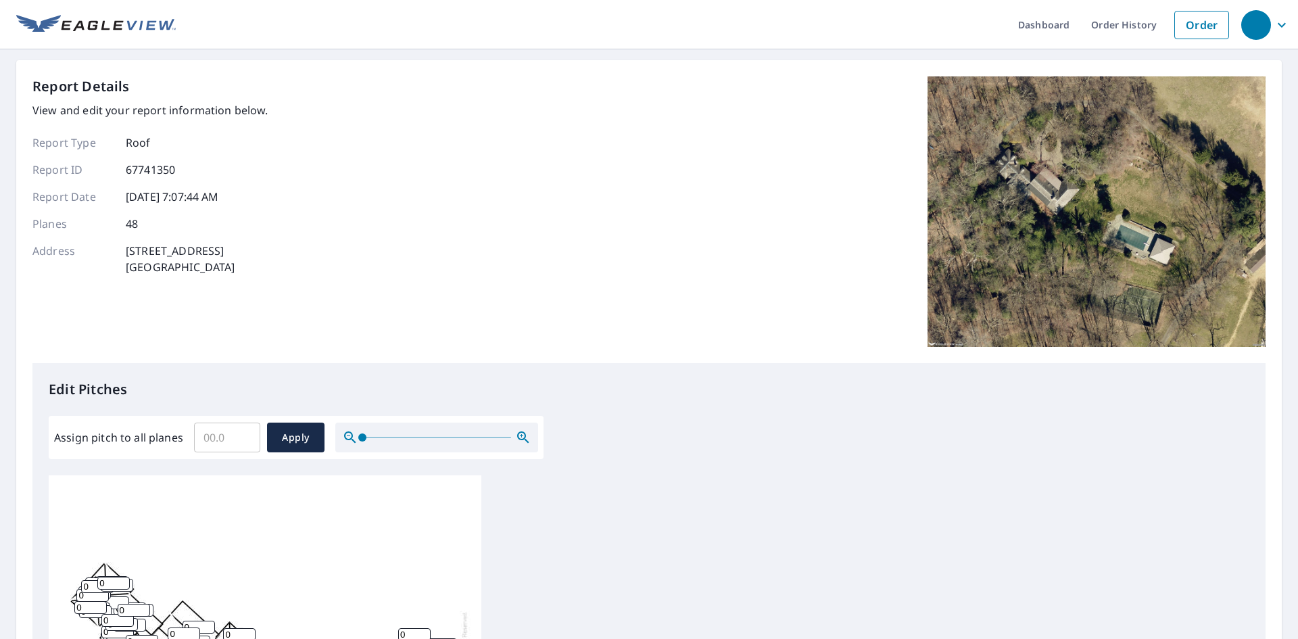
click at [228, 434] on input "Assign pitch to all planes" at bounding box center [227, 437] width 66 height 38
type input "10"
drag, startPoint x: 278, startPoint y: 441, endPoint x: 248, endPoint y: 363, distance: 83.5
click at [279, 441] on span "Apply" at bounding box center [296, 437] width 36 height 17
type input "10"
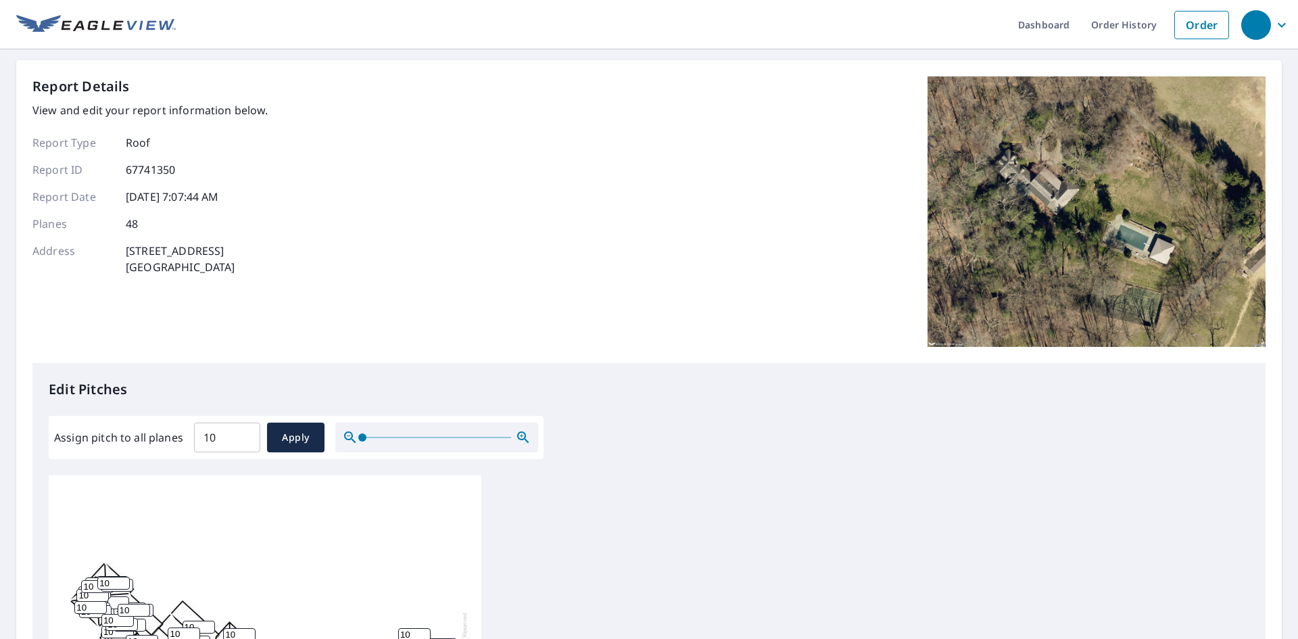
type input "10"
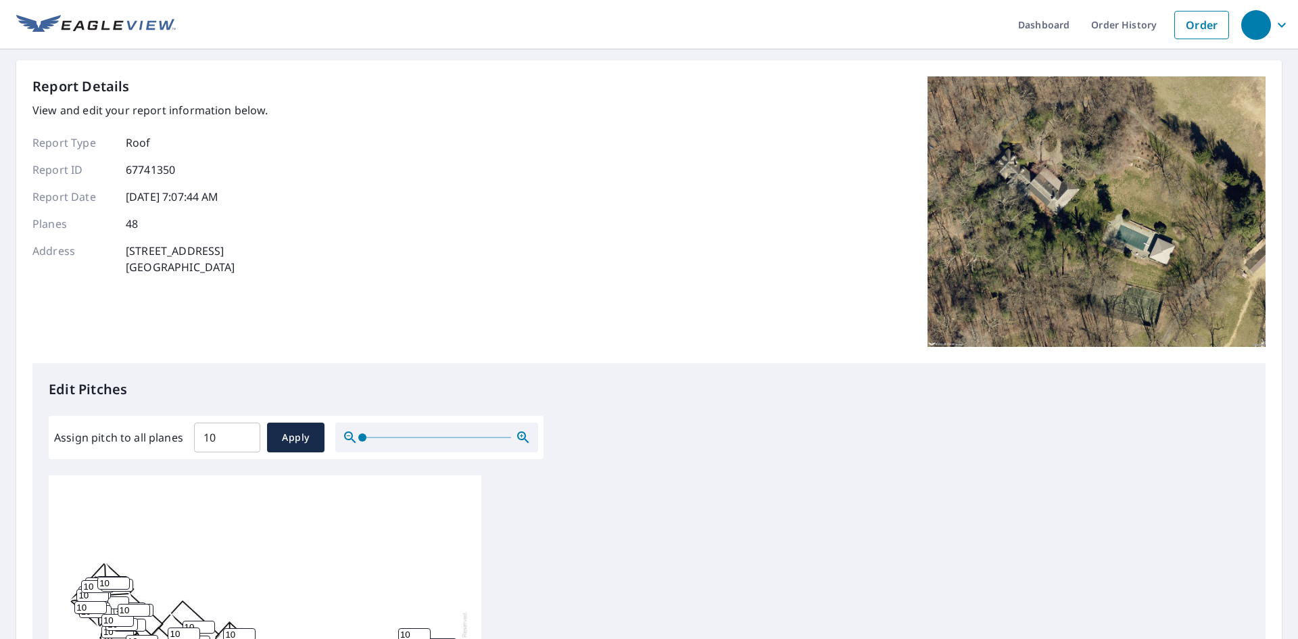
type input "10"
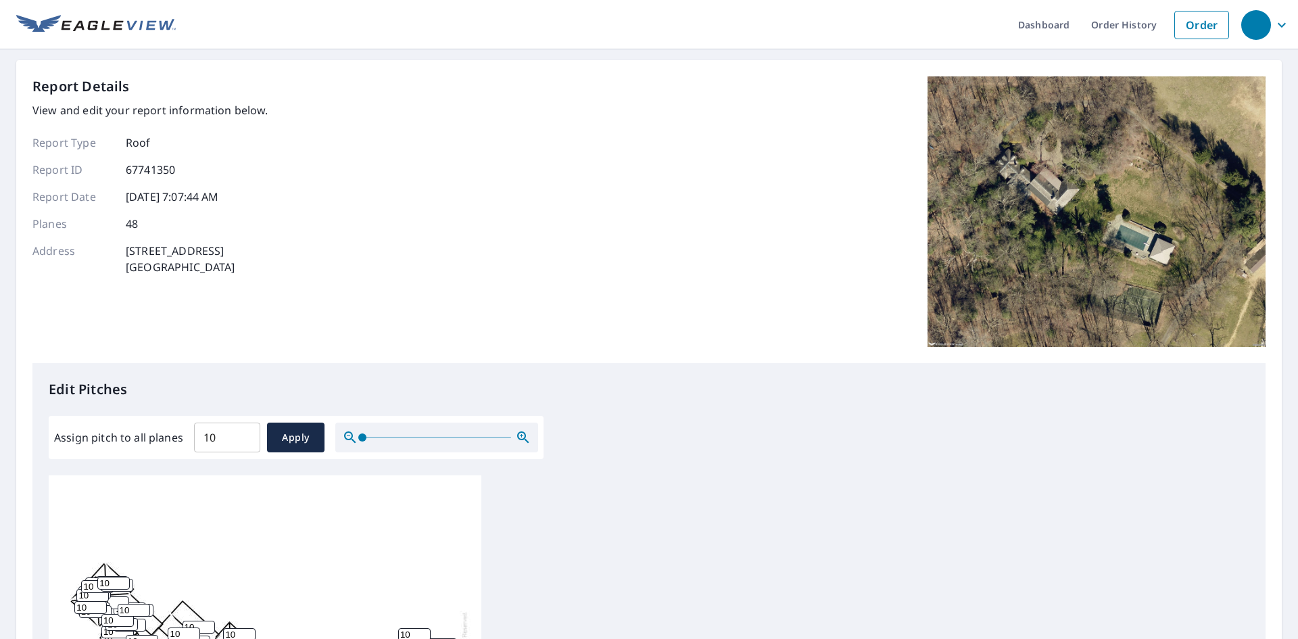
type input "10"
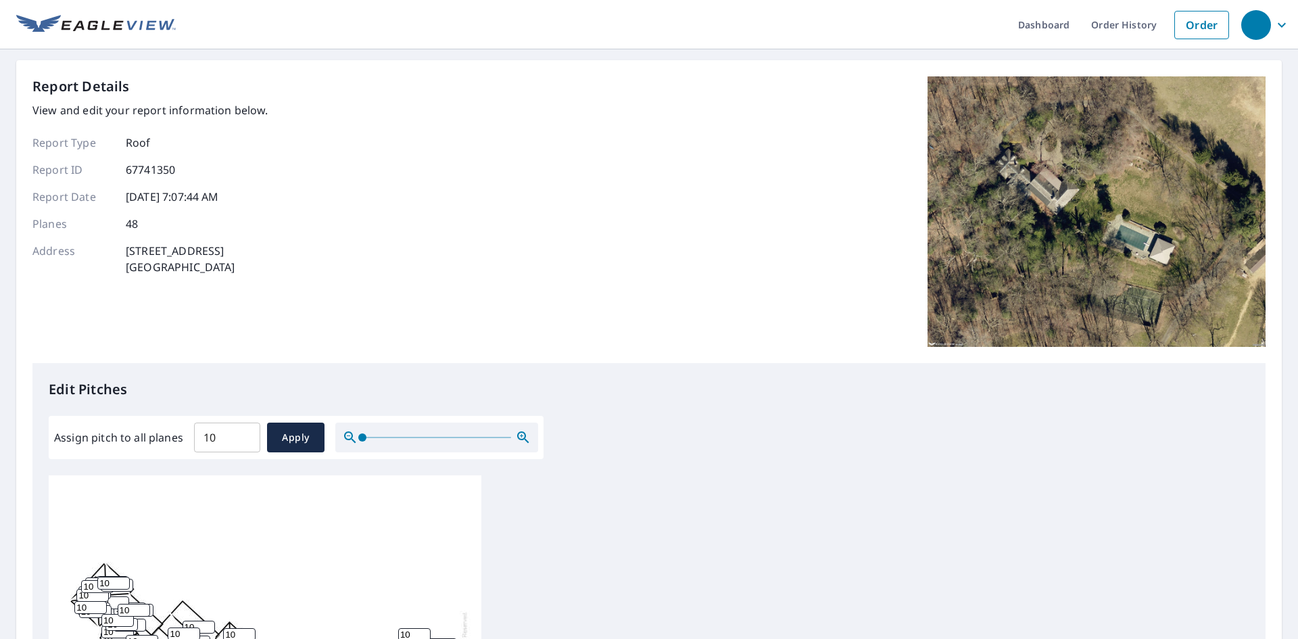
type input "10"
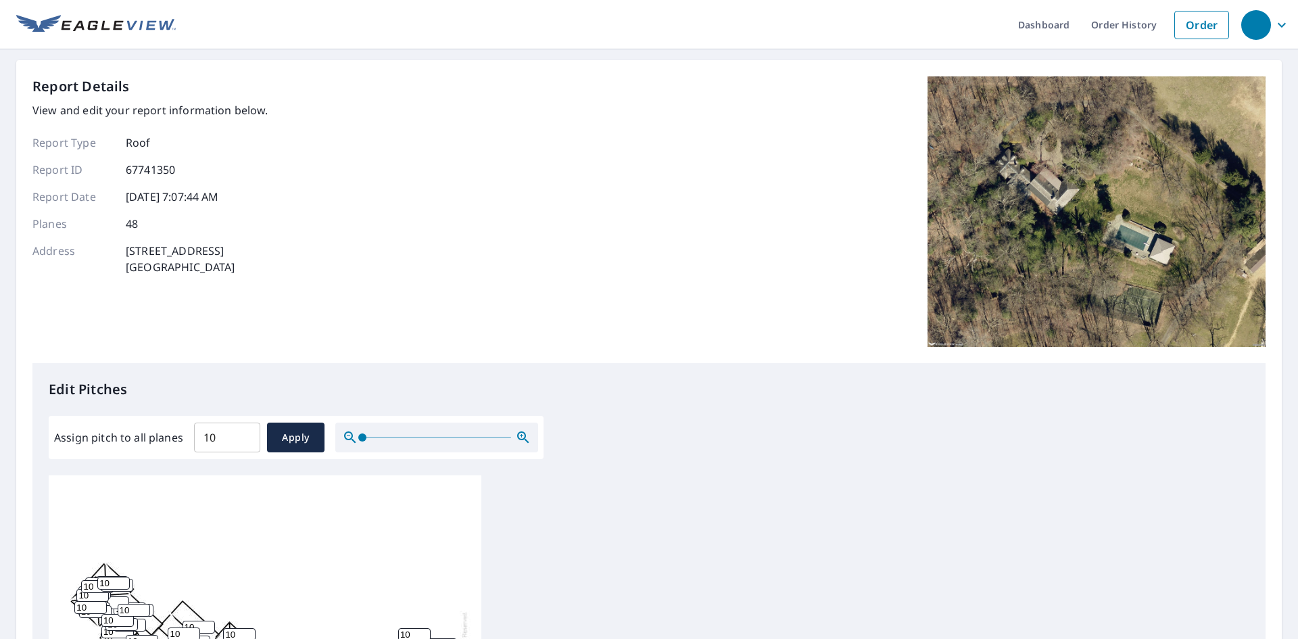
type input "10"
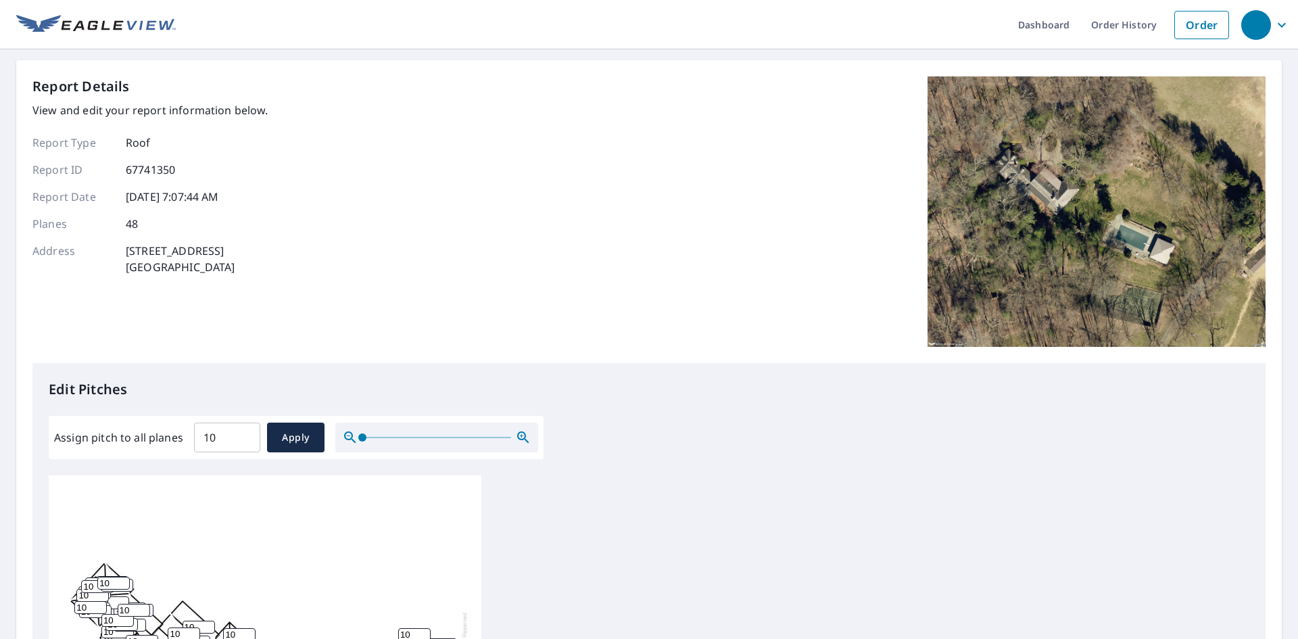
type input "10"
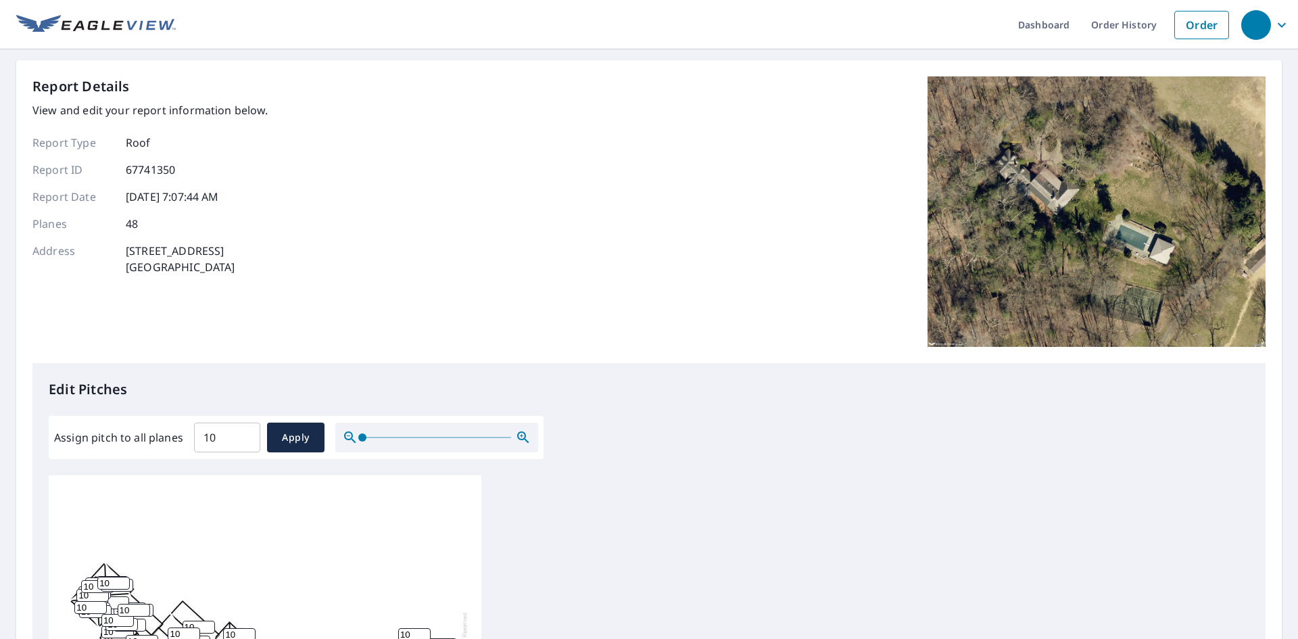
type input "10"
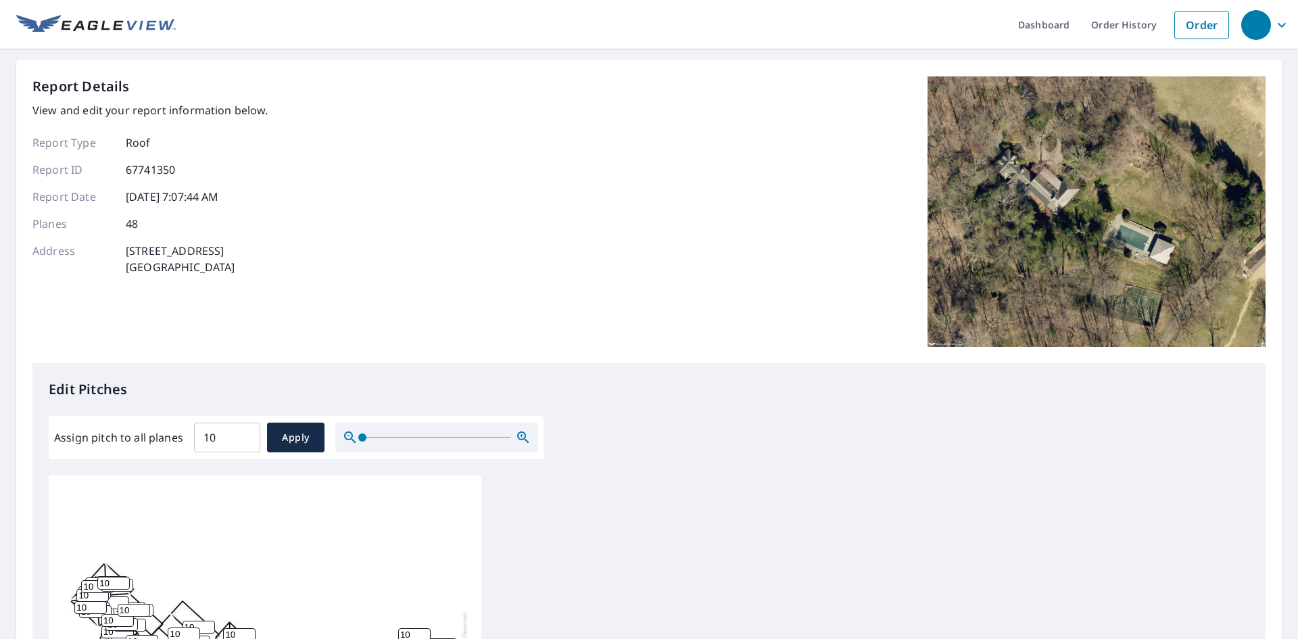
type input "10"
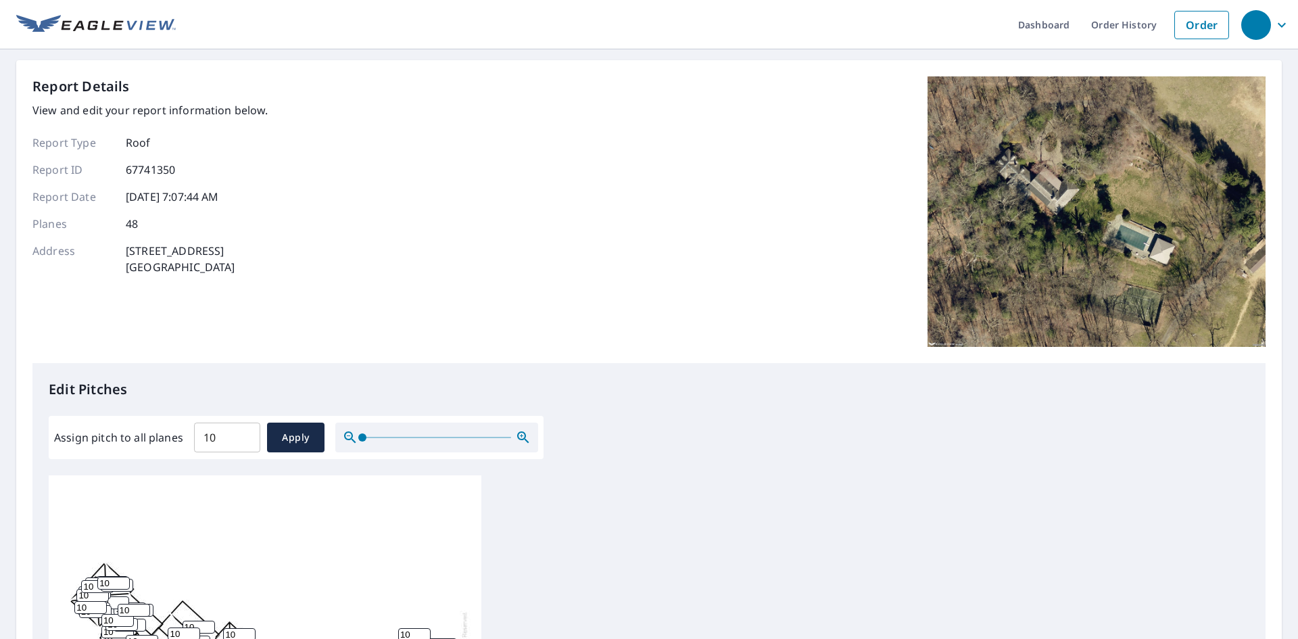
type input "10"
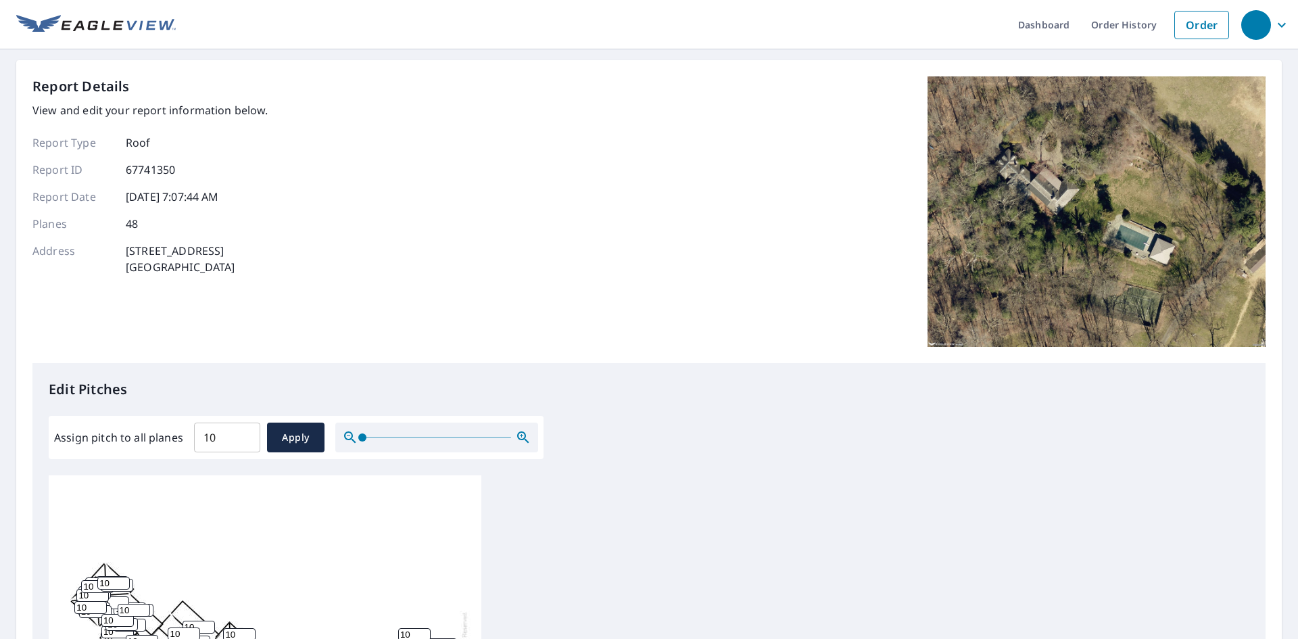
type input "10"
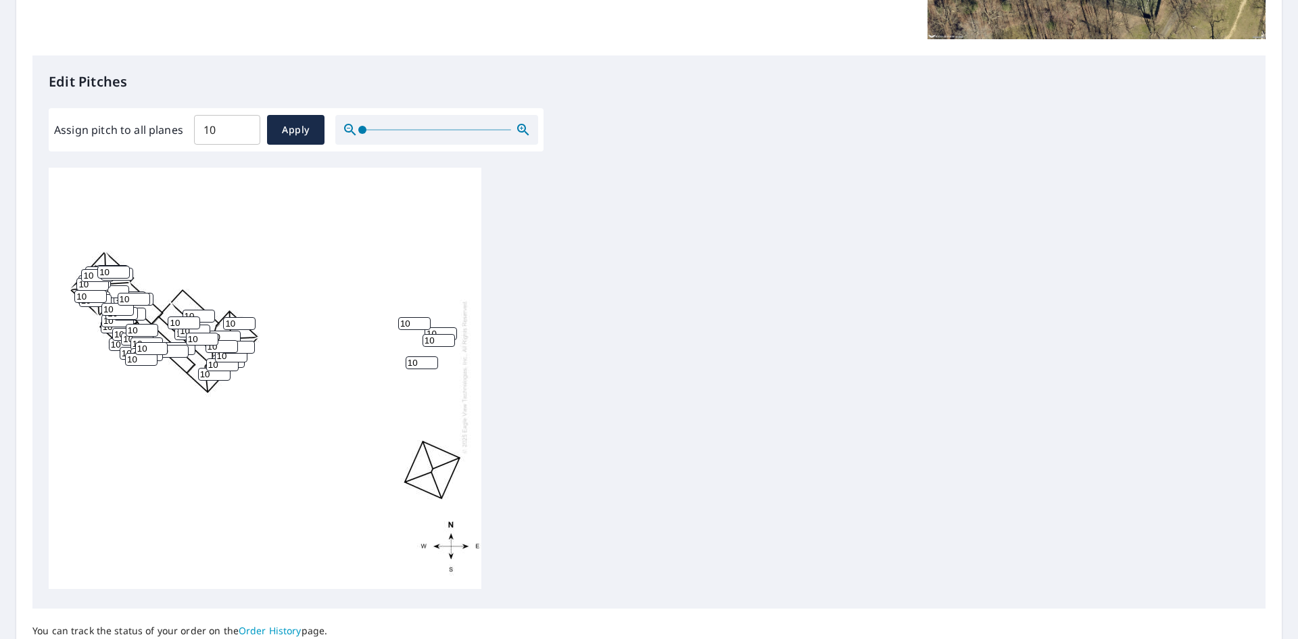
scroll to position [431, 0]
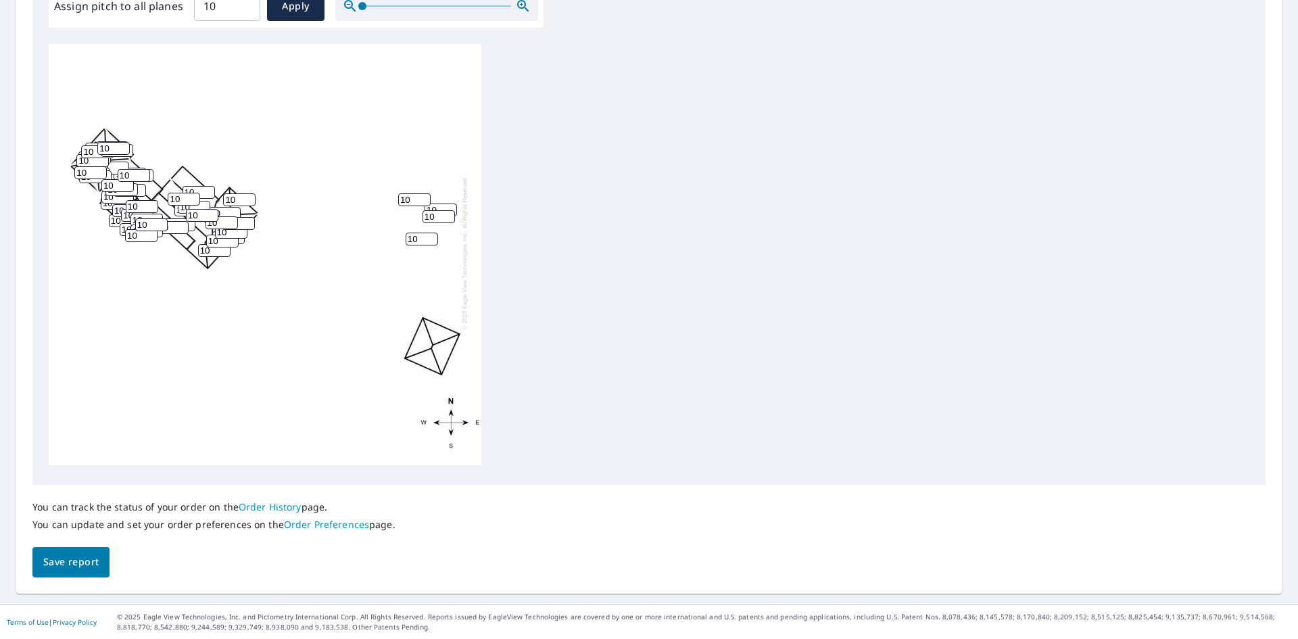
click at [95, 556] on span "Save report" at bounding box center [70, 562] width 55 height 17
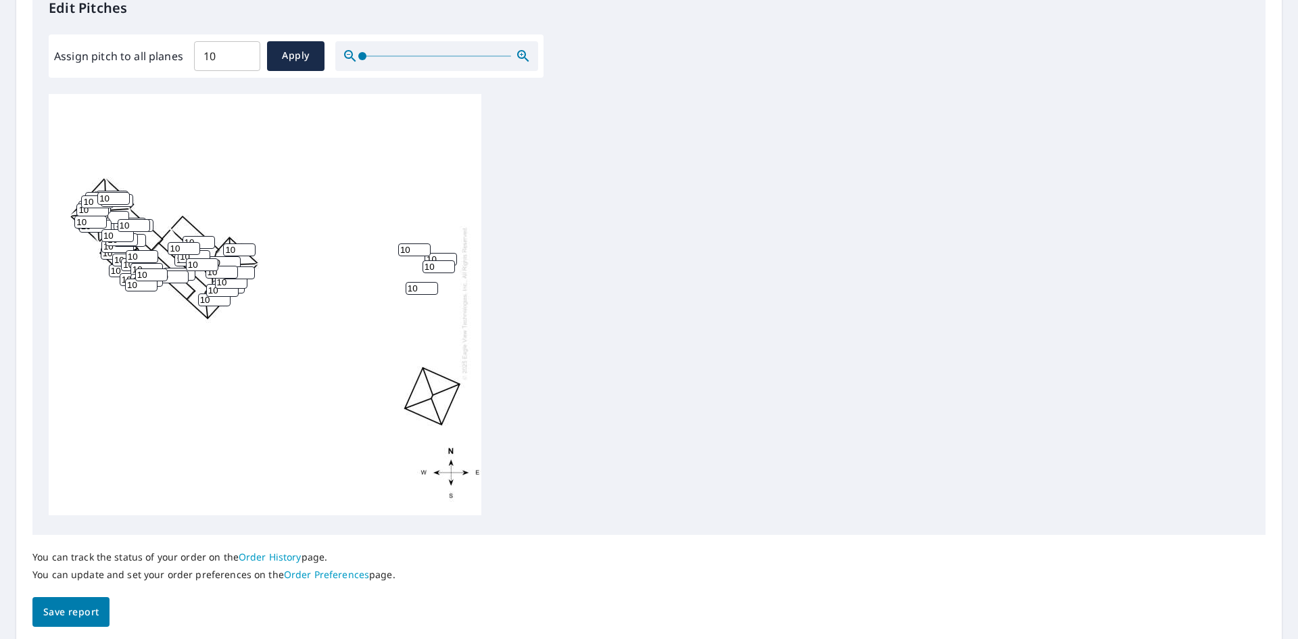
scroll to position [0, 0]
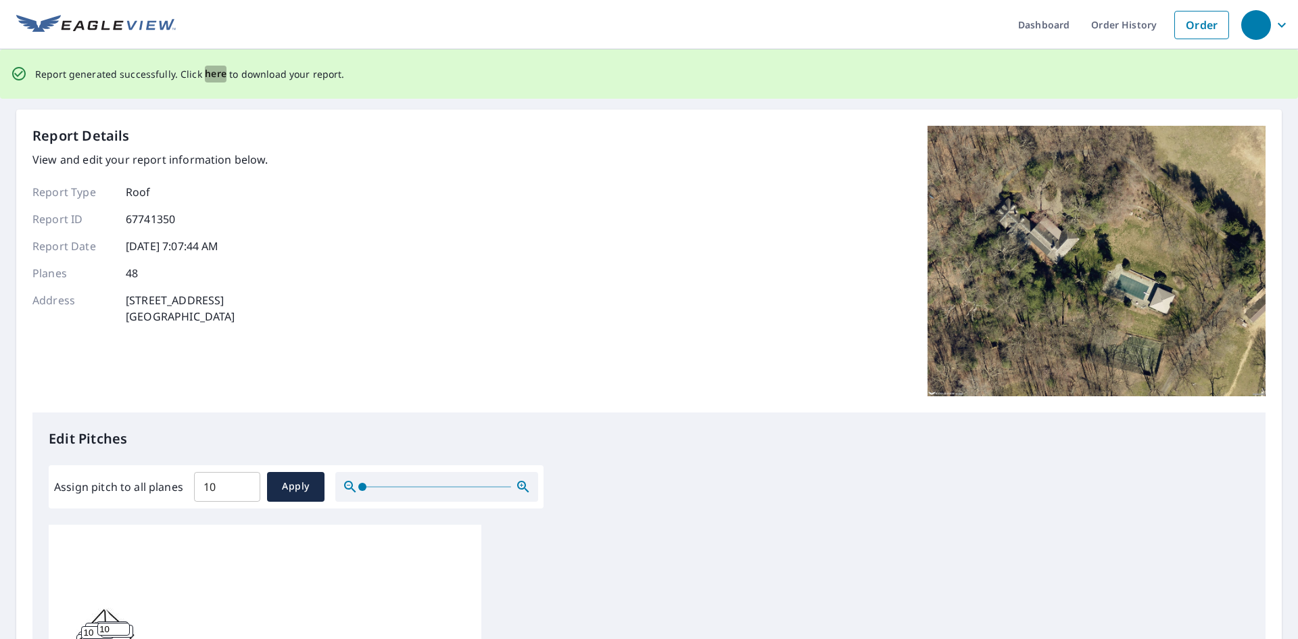
click at [216, 76] on span "here" at bounding box center [216, 74] width 22 height 17
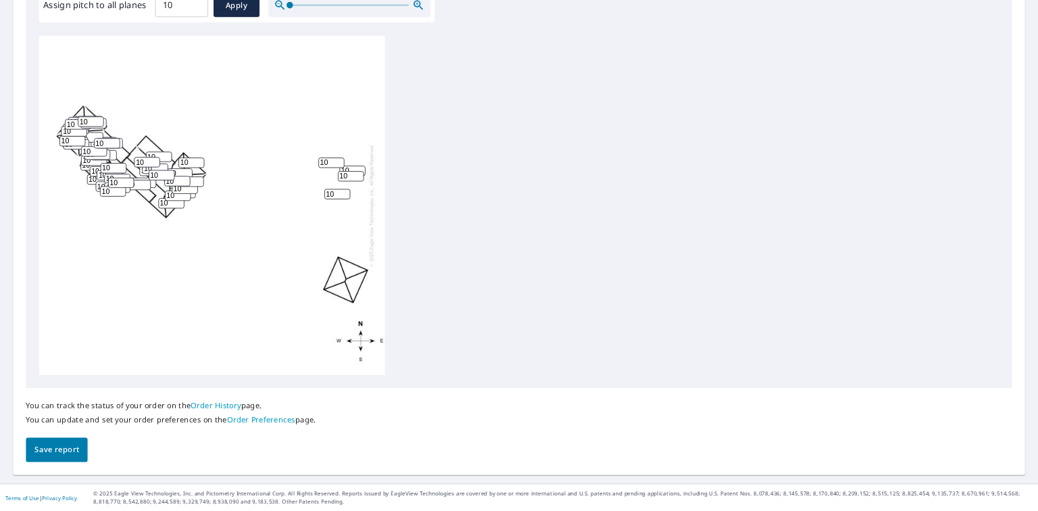
scroll to position [291, 0]
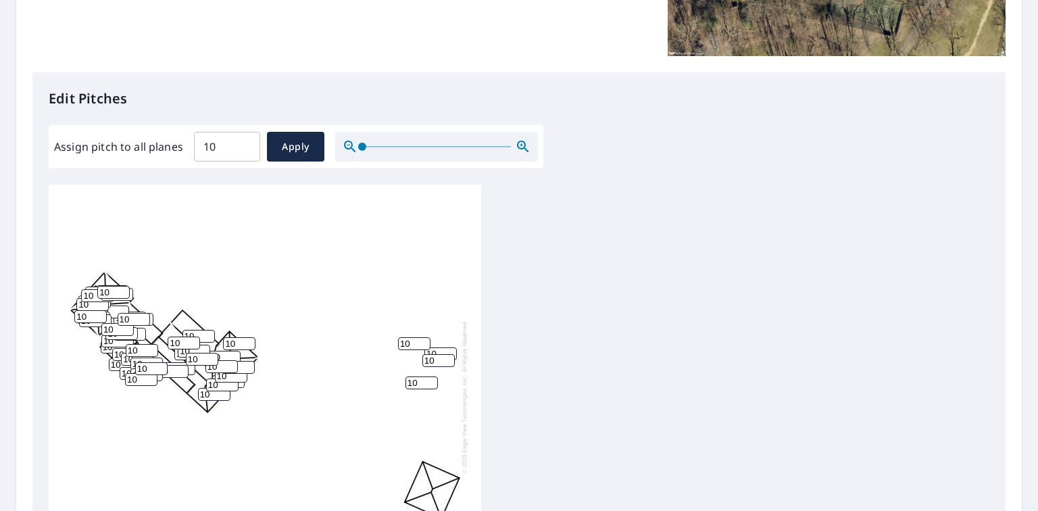
click at [525, 140] on icon "button" at bounding box center [523, 147] width 16 height 16
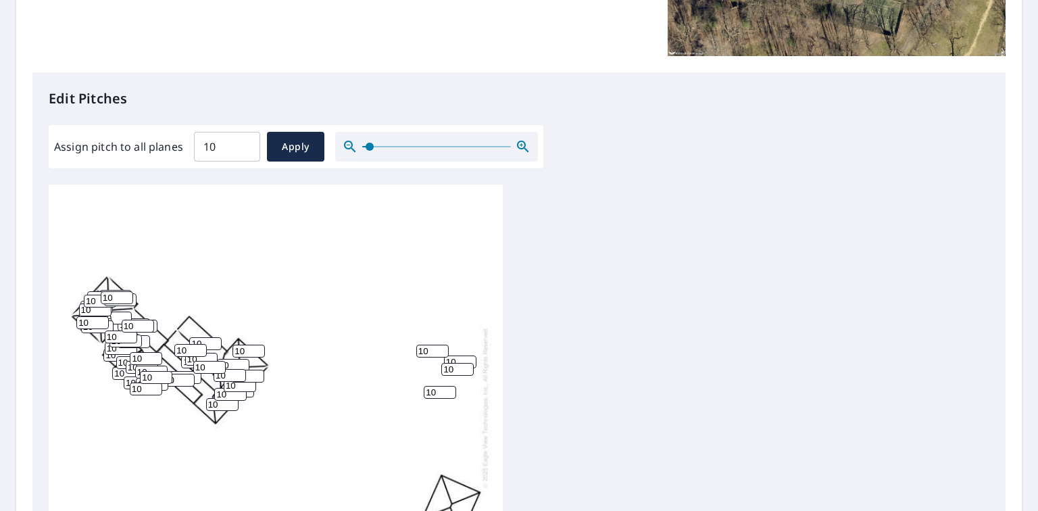
click at [525, 140] on icon "button" at bounding box center [523, 147] width 16 height 16
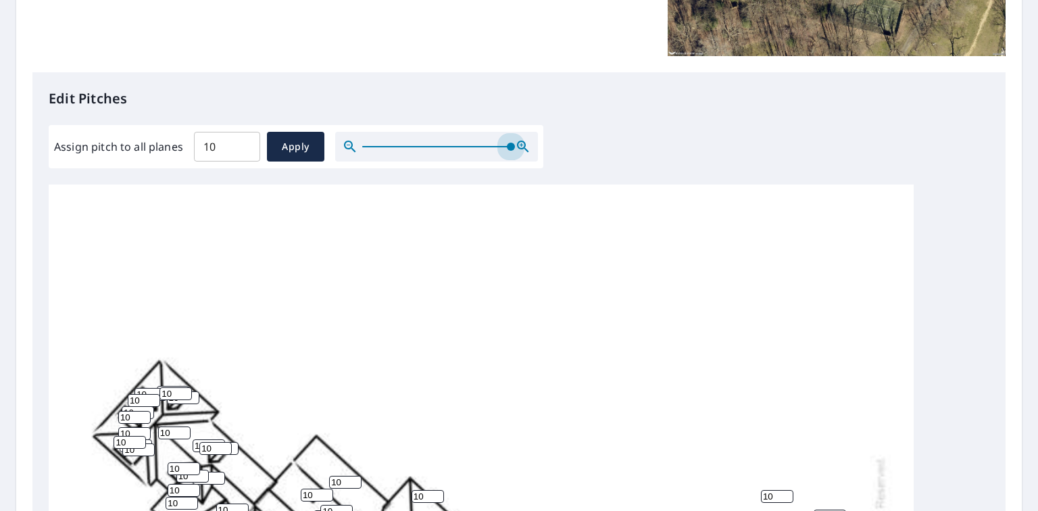
drag, startPoint x: 372, startPoint y: 143, endPoint x: 635, endPoint y: 161, distance: 264.2
click at [635, 161] on div "Edit Pitches Assign pitch to all planes 10 ​ Apply 10 10 10 10 10 10 10 10 10 1…" at bounding box center [518, 348] width 973 height 553
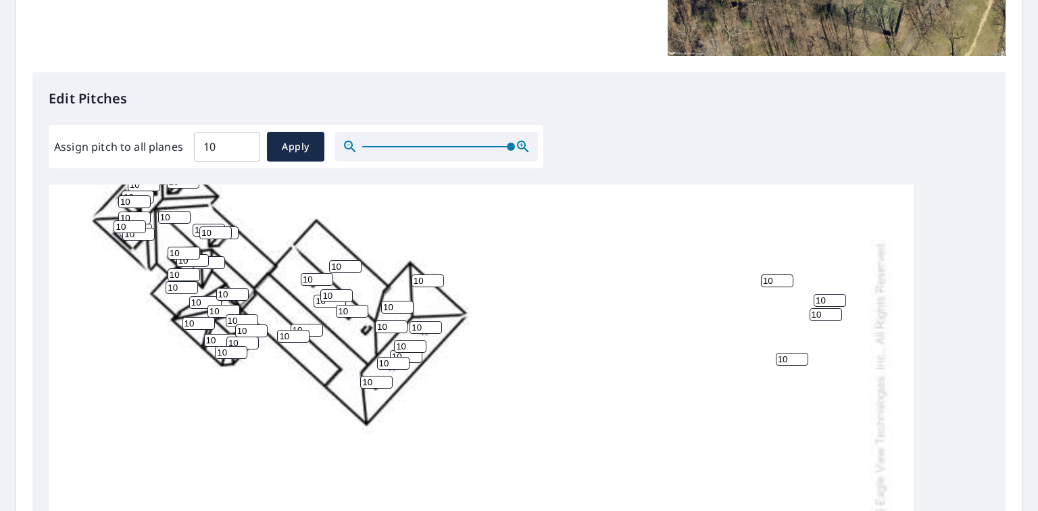
scroll to position [216, 0]
click at [344, 269] on input "10" at bounding box center [345, 266] width 32 height 13
drag, startPoint x: 344, startPoint y: 269, endPoint x: 331, endPoint y: 268, distance: 13.6
click at [331, 268] on input "10" at bounding box center [345, 266] width 32 height 13
type input "3"
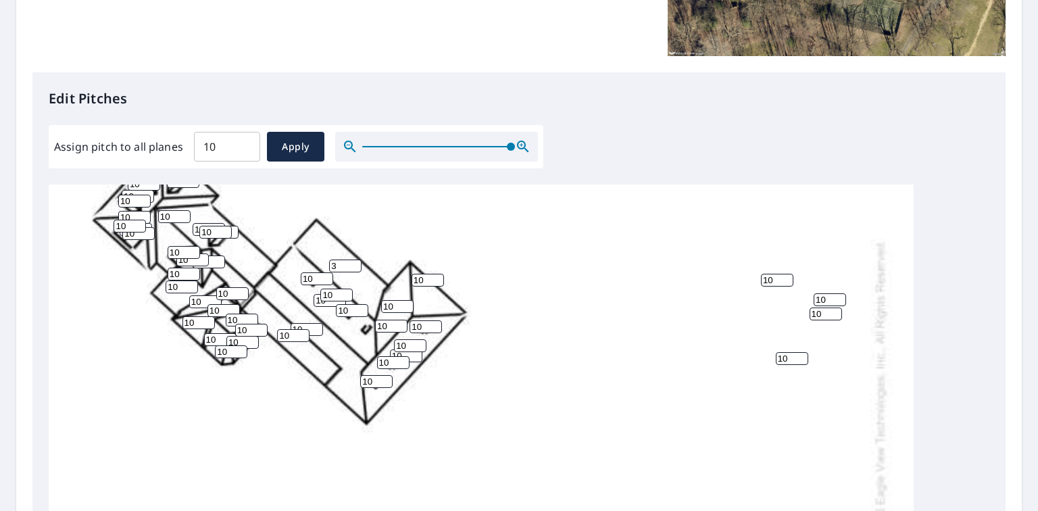
drag, startPoint x: 291, startPoint y: 336, endPoint x: 273, endPoint y: 338, distance: 17.7
click at [273, 338] on div "10 10 10 3 10 10 10 10 10 10 10 10 10 10 10 10 10 10 10 10 10 10 10 10 10 10 10…" at bounding box center [481, 392] width 865 height 849
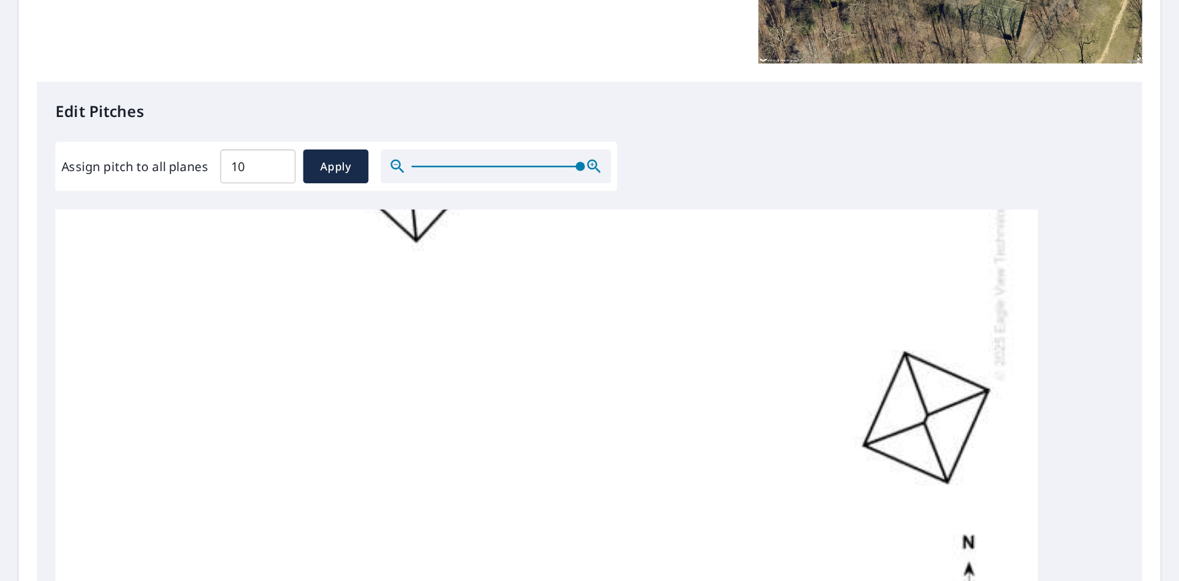
scroll to position [0, 0]
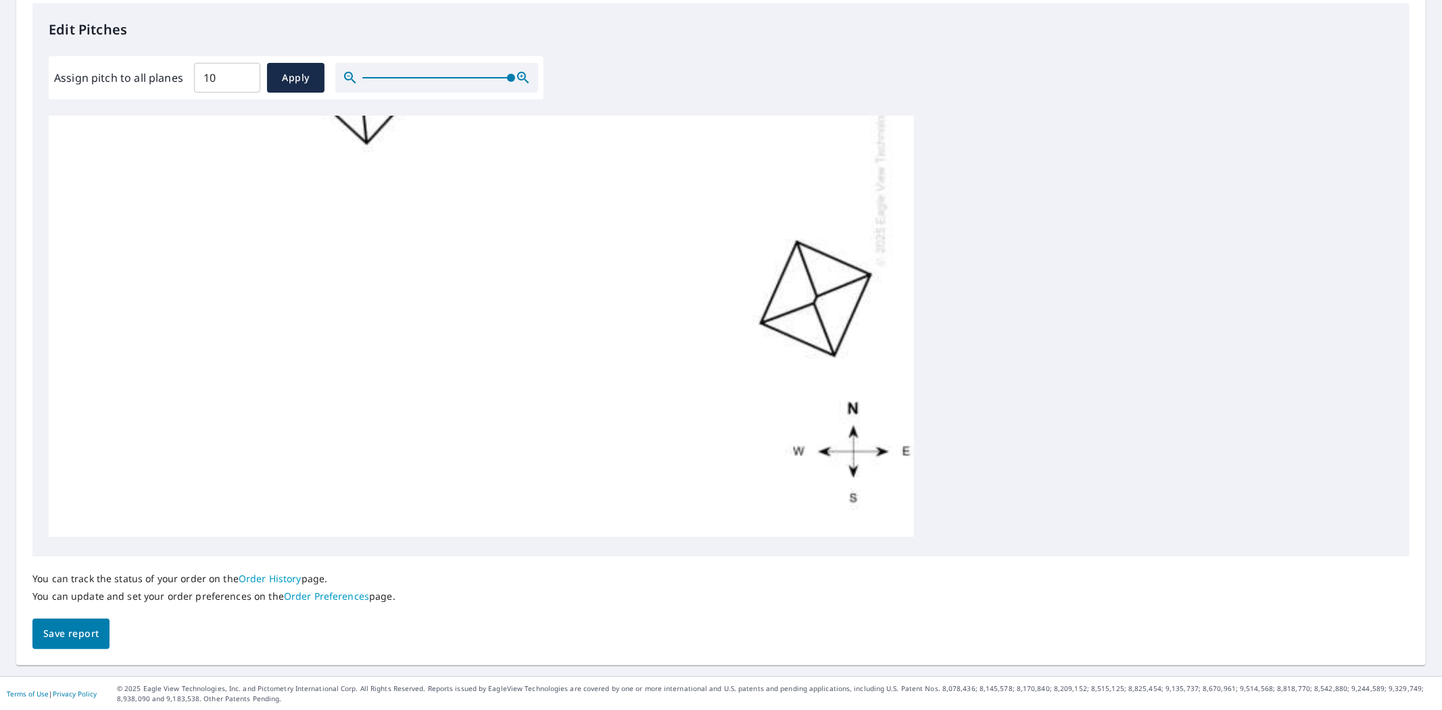
type input "3"
drag, startPoint x: 74, startPoint y: 634, endPoint x: 537, endPoint y: 187, distance: 643.4
click at [75, 635] on span "Save report" at bounding box center [70, 633] width 55 height 17
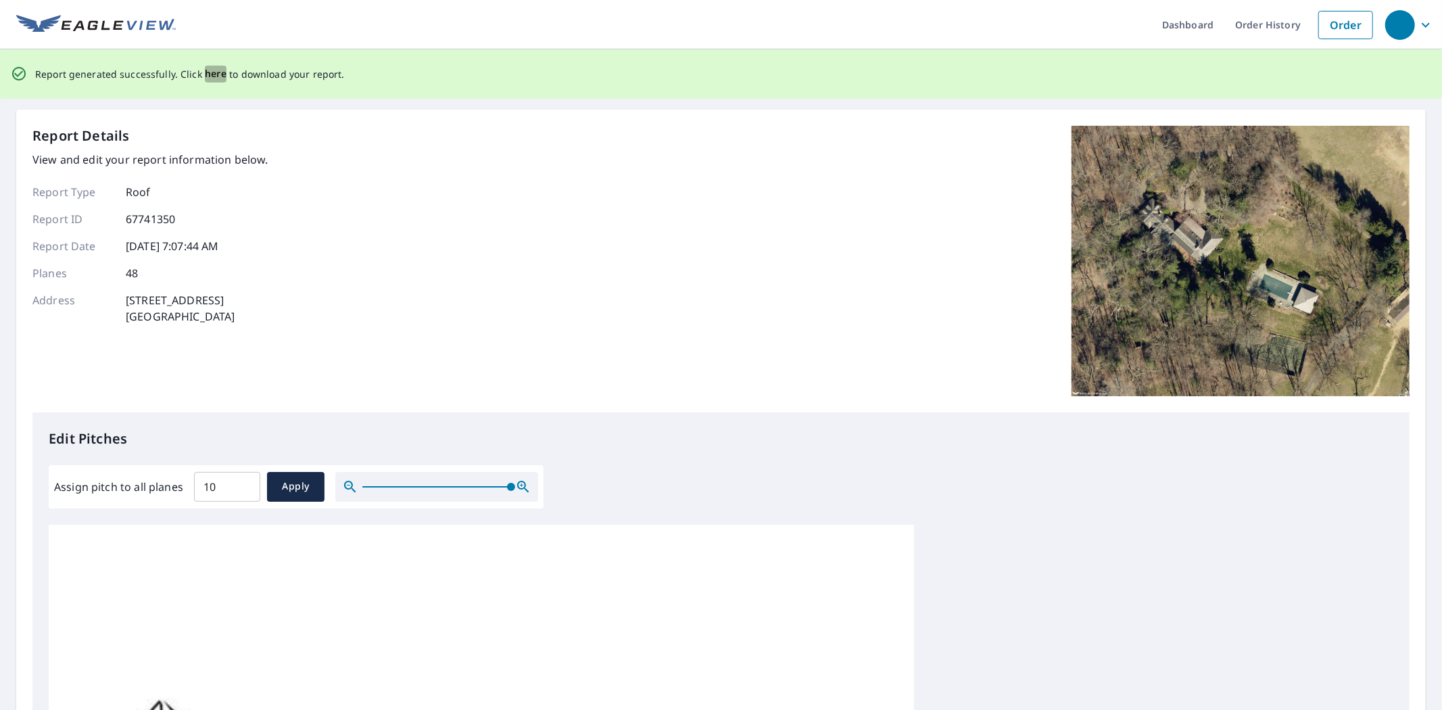
click at [205, 72] on span "here" at bounding box center [216, 74] width 22 height 17
